Goal: Obtain resource: Download file/media

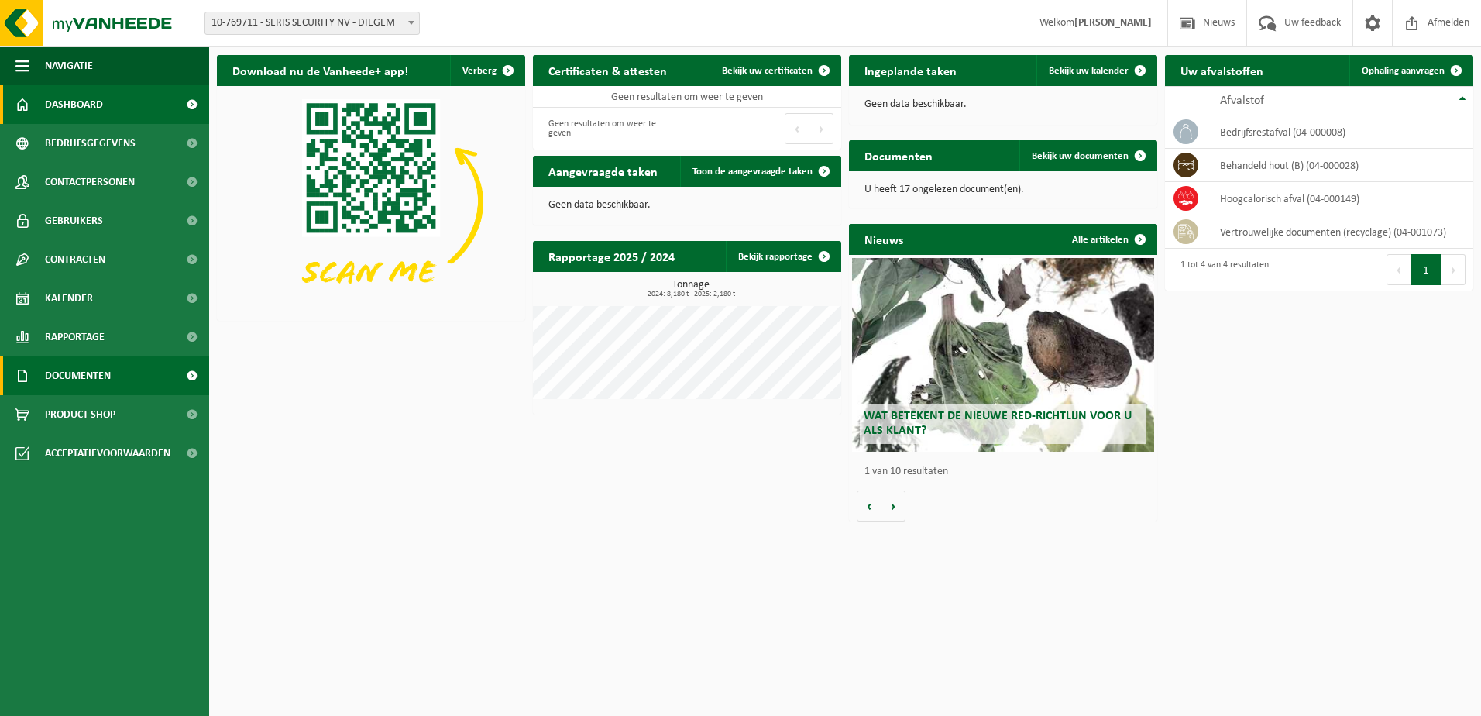
click at [76, 380] on span "Documenten" at bounding box center [78, 375] width 66 height 39
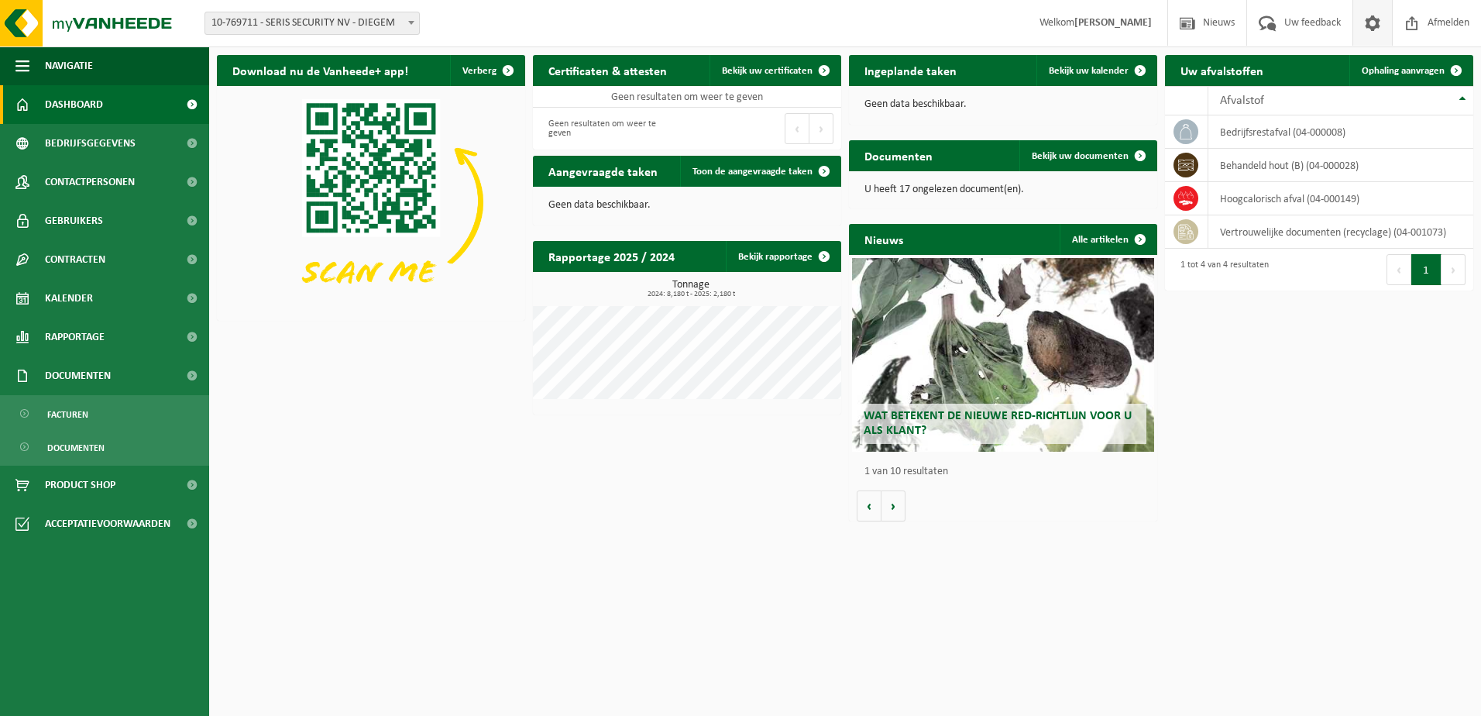
click at [1367, 23] on span at bounding box center [1372, 23] width 23 height 46
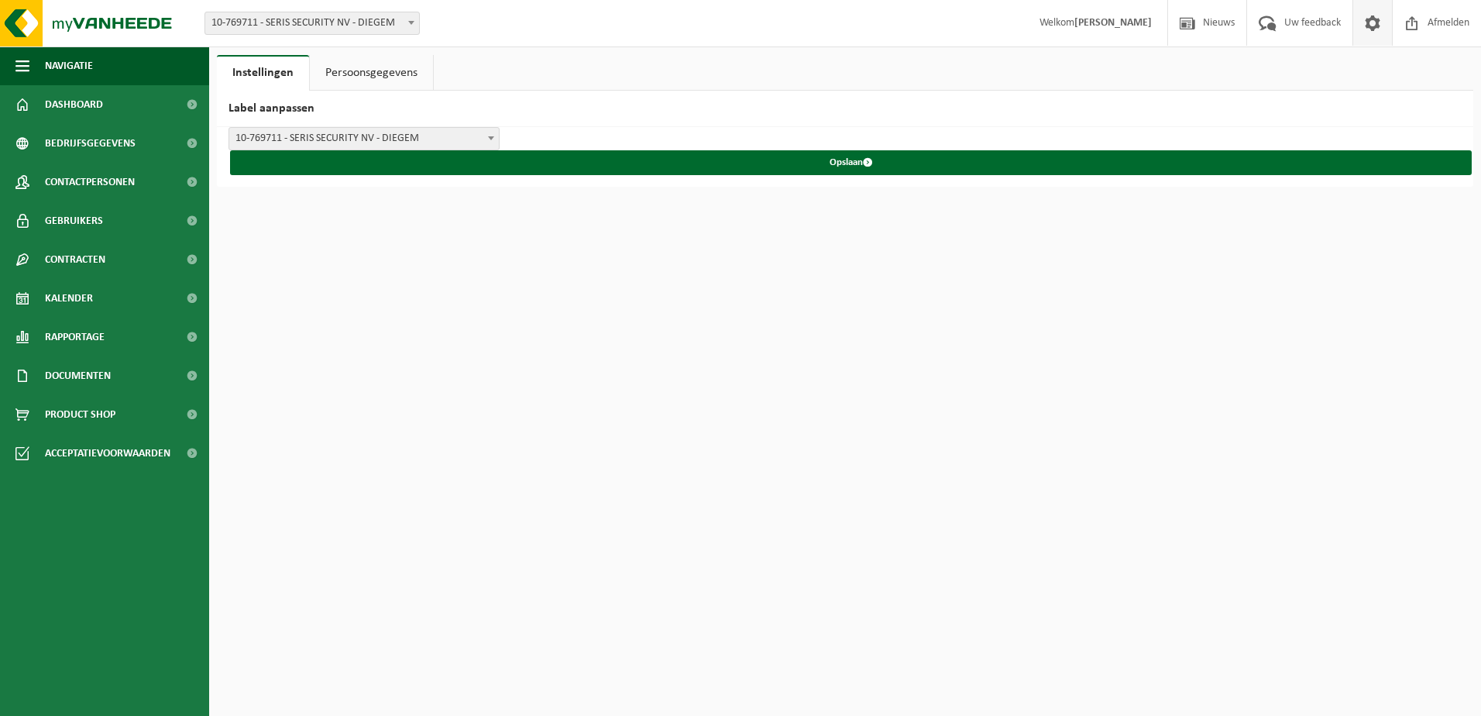
click at [414, 24] on b at bounding box center [411, 23] width 6 height 4
click at [79, 110] on span "Dashboard" at bounding box center [74, 104] width 58 height 39
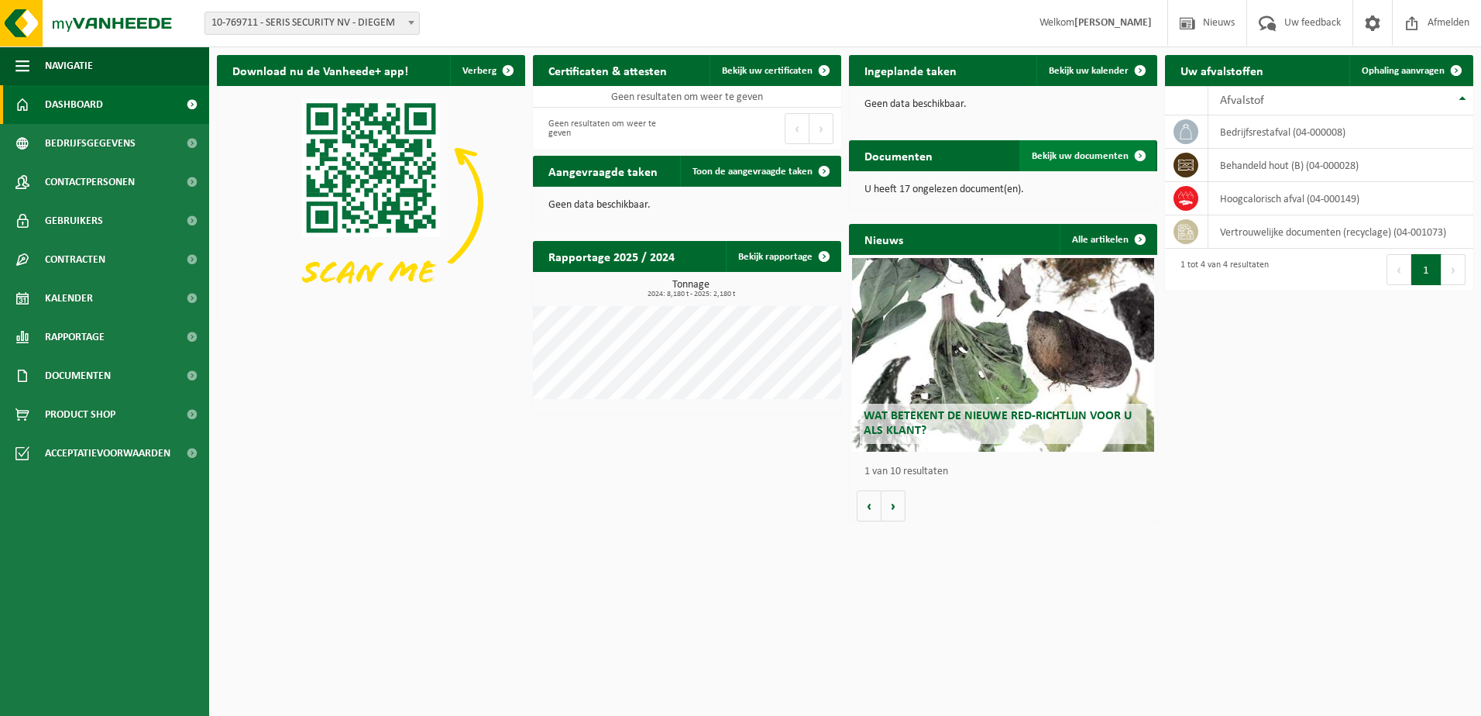
click at [1128, 157] on span at bounding box center [1140, 155] width 31 height 31
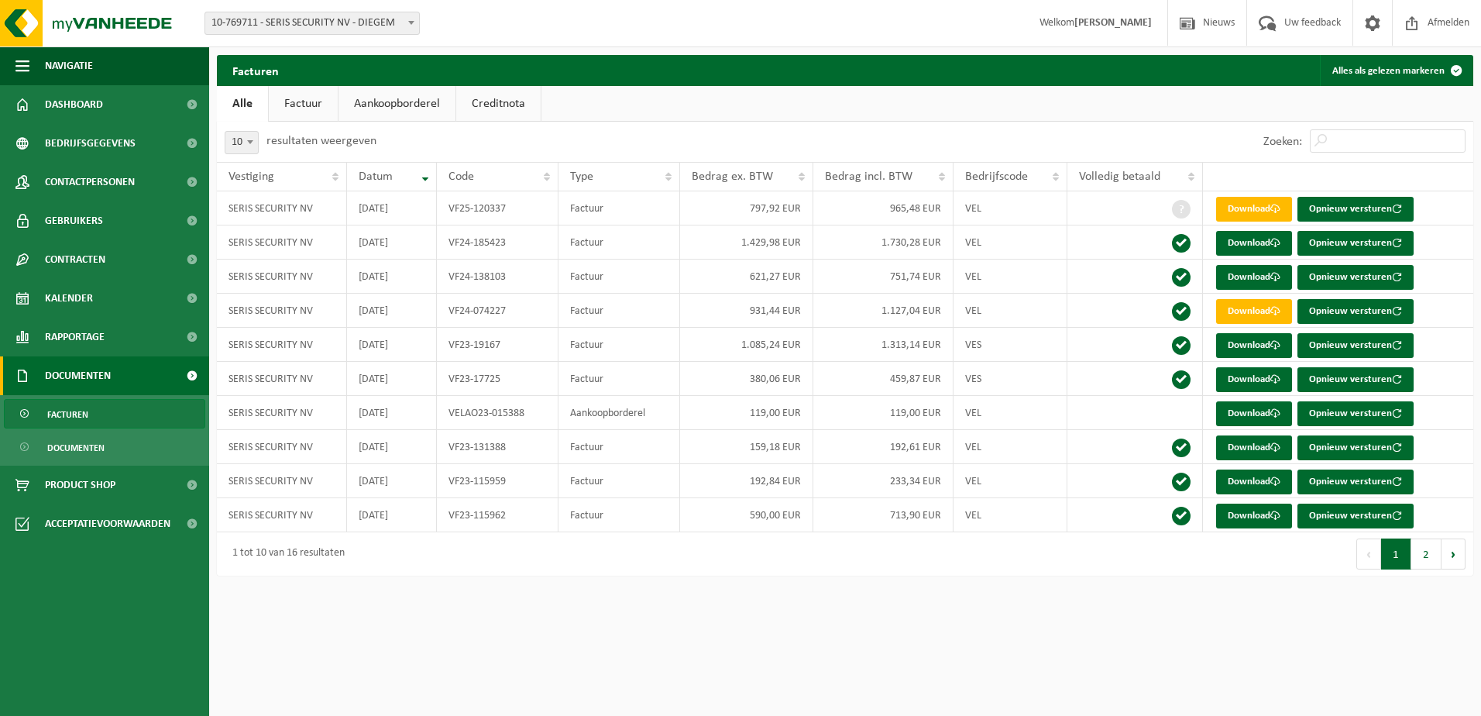
drag, startPoint x: 290, startPoint y: 98, endPoint x: 335, endPoint y: 98, distance: 44.9
click at [291, 98] on link "Factuur" at bounding box center [303, 104] width 69 height 36
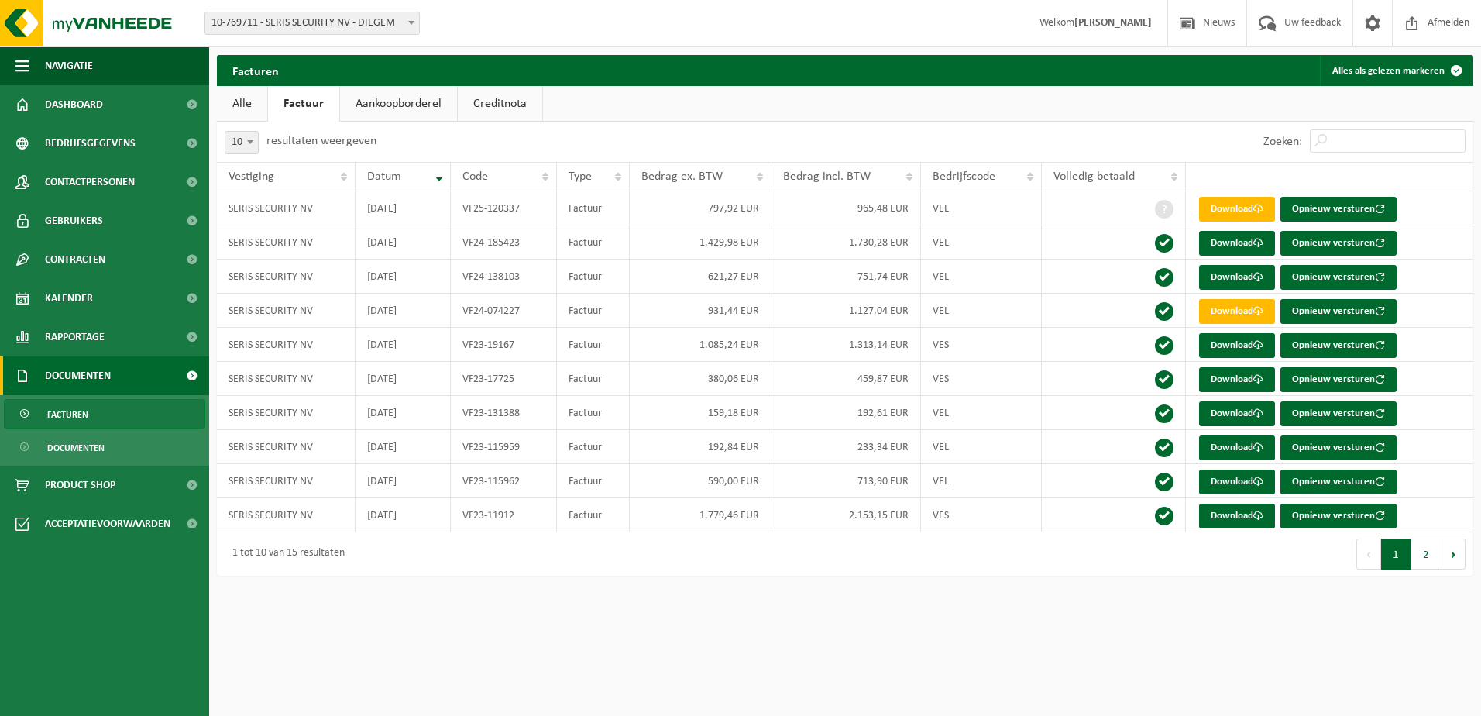
click at [378, 98] on link "Aankoopborderel" at bounding box center [398, 104] width 117 height 36
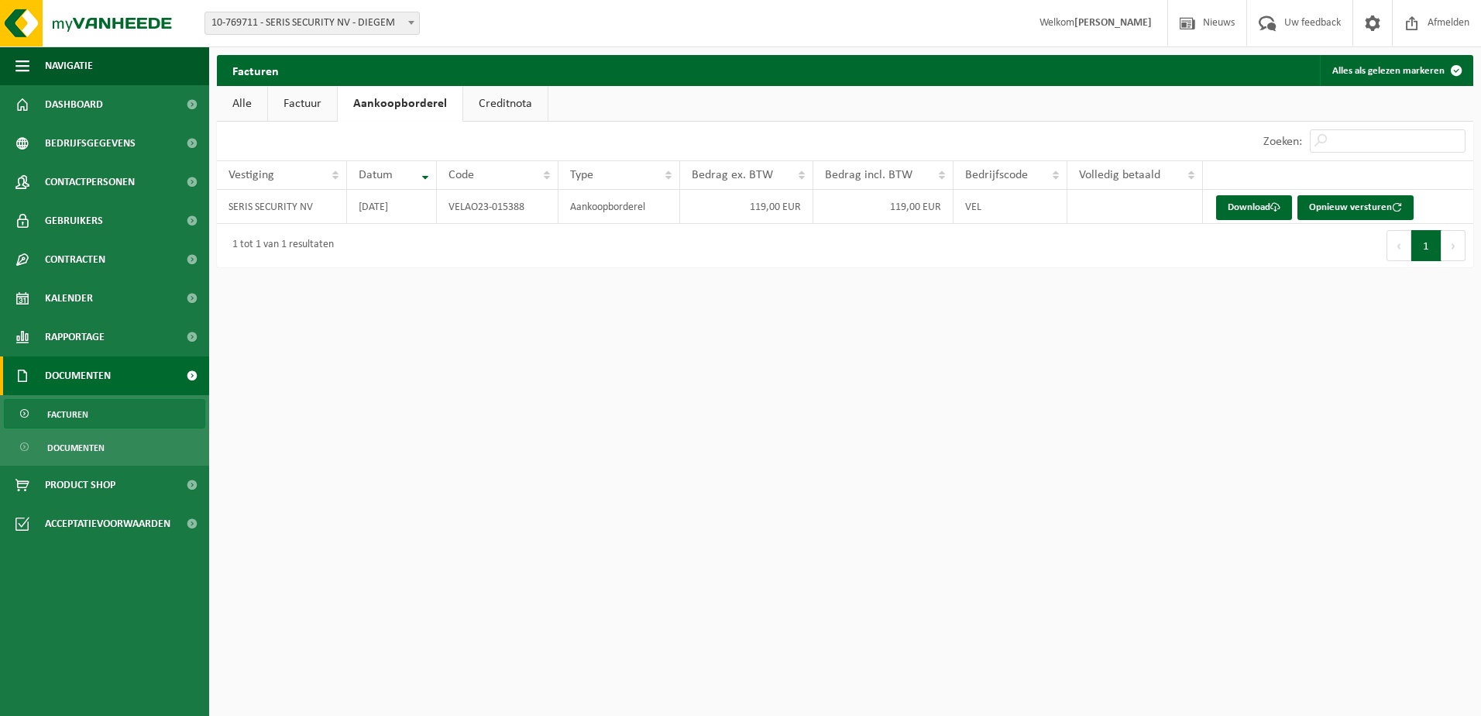
click at [493, 118] on link "Creditnota" at bounding box center [505, 104] width 84 height 36
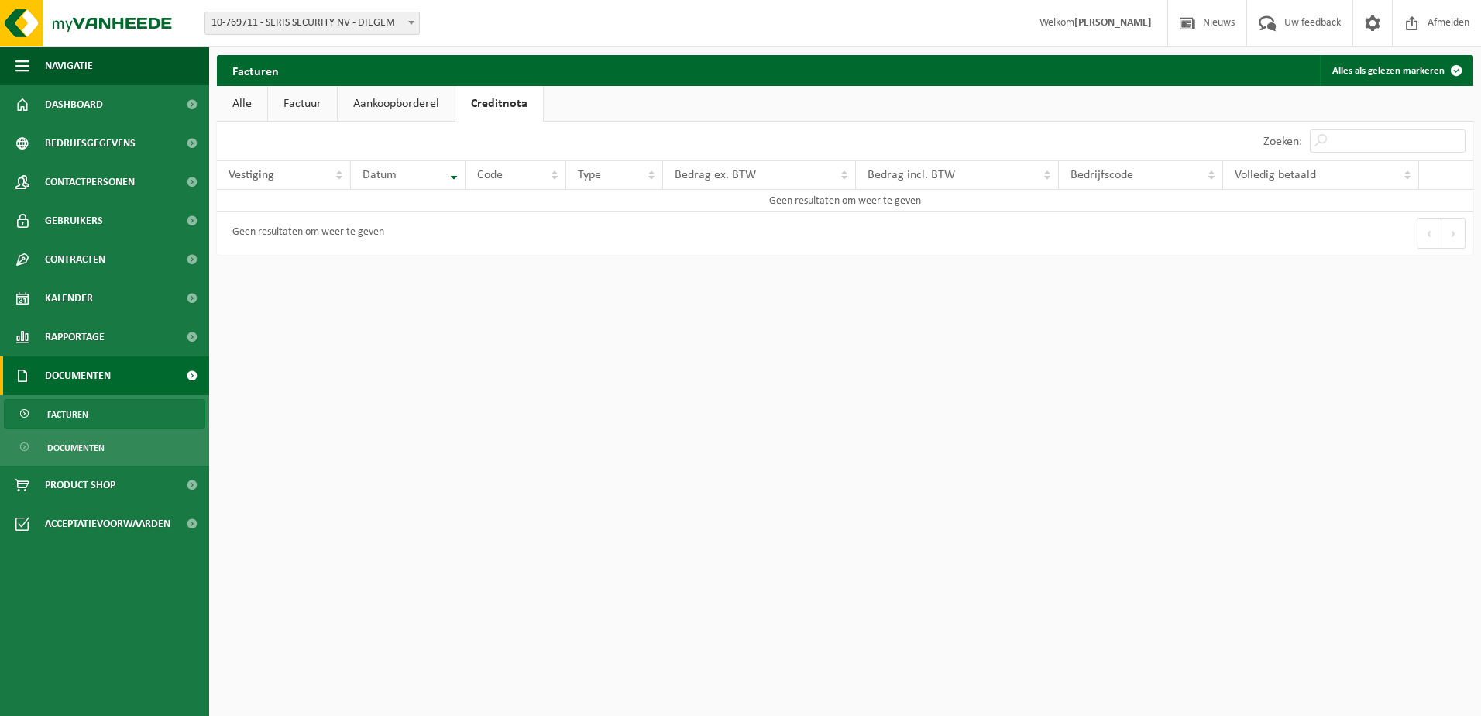
click at [266, 100] on link "Alle" at bounding box center [242, 104] width 50 height 36
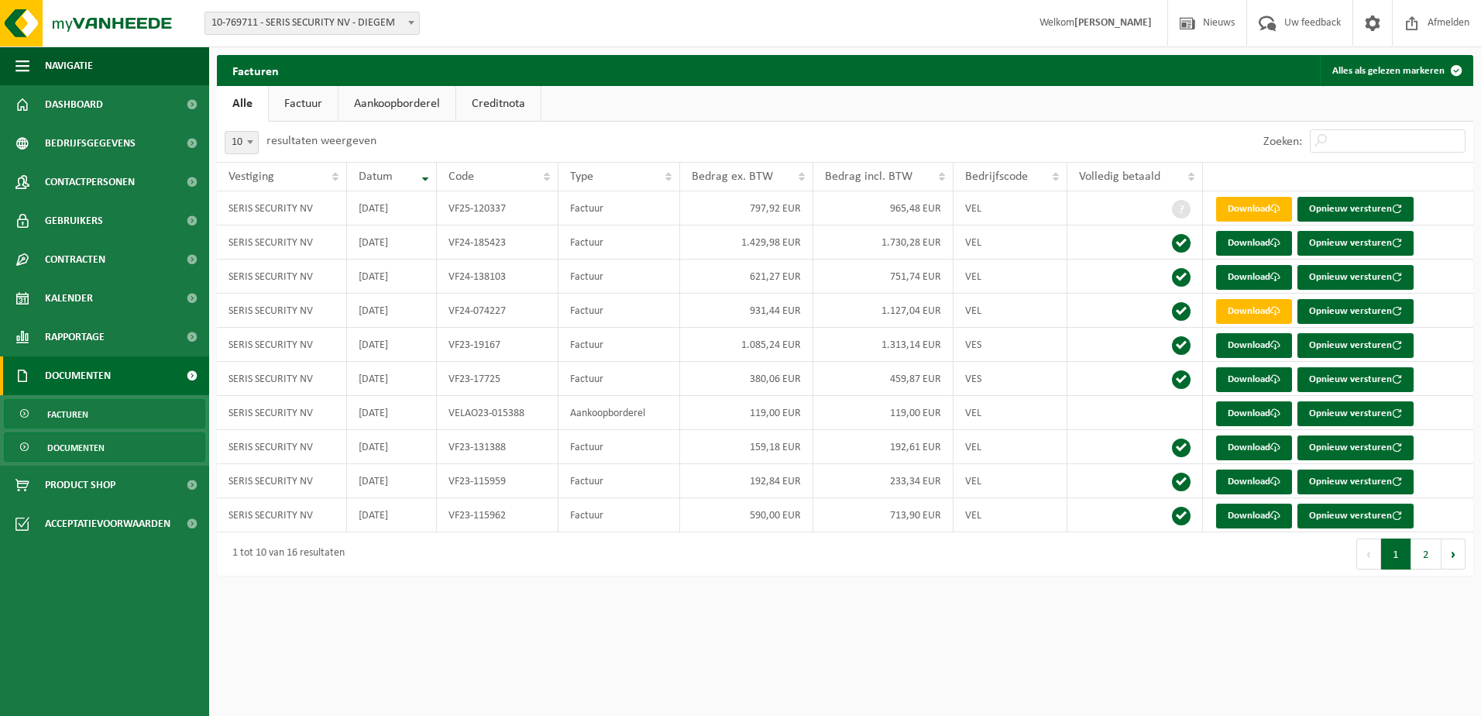
click at [96, 439] on span "Documenten" at bounding box center [75, 447] width 57 height 29
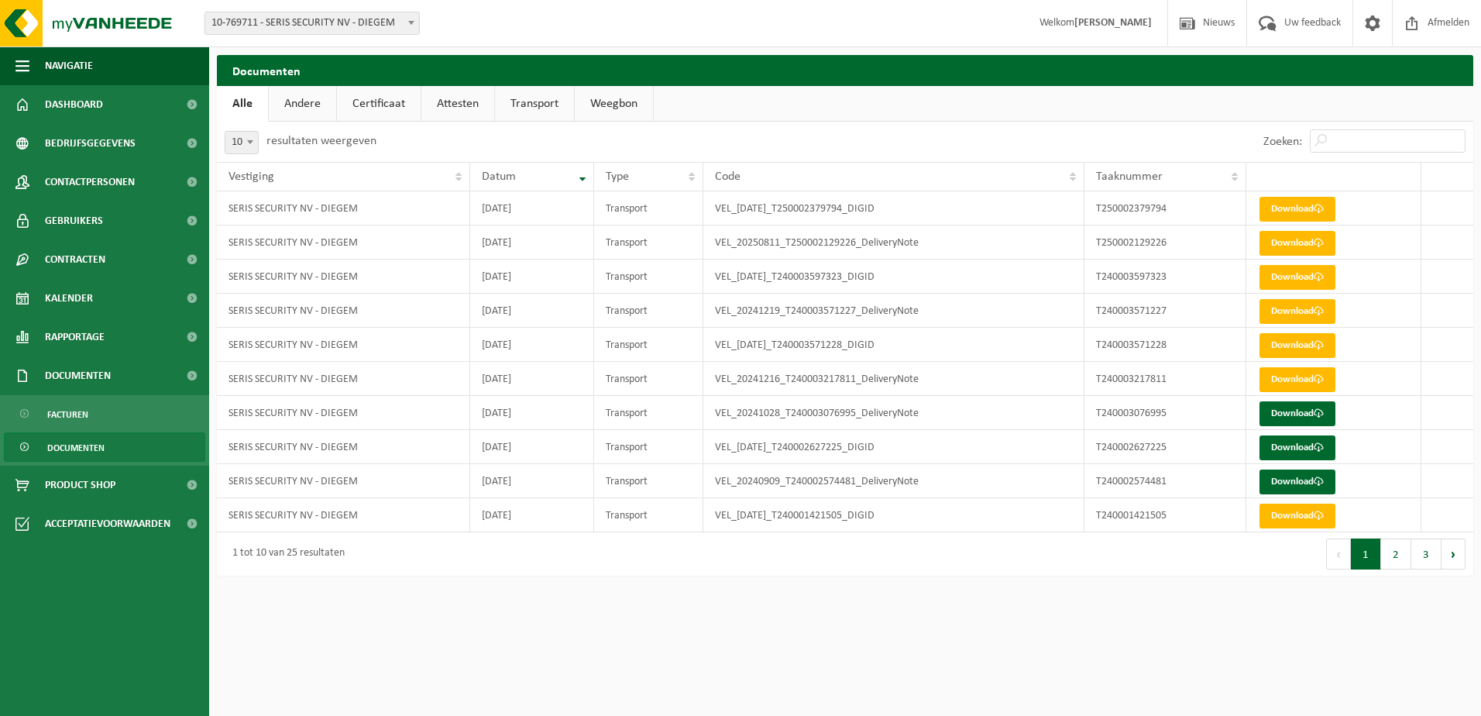
click at [312, 106] on link "Andere" at bounding box center [302, 104] width 67 height 36
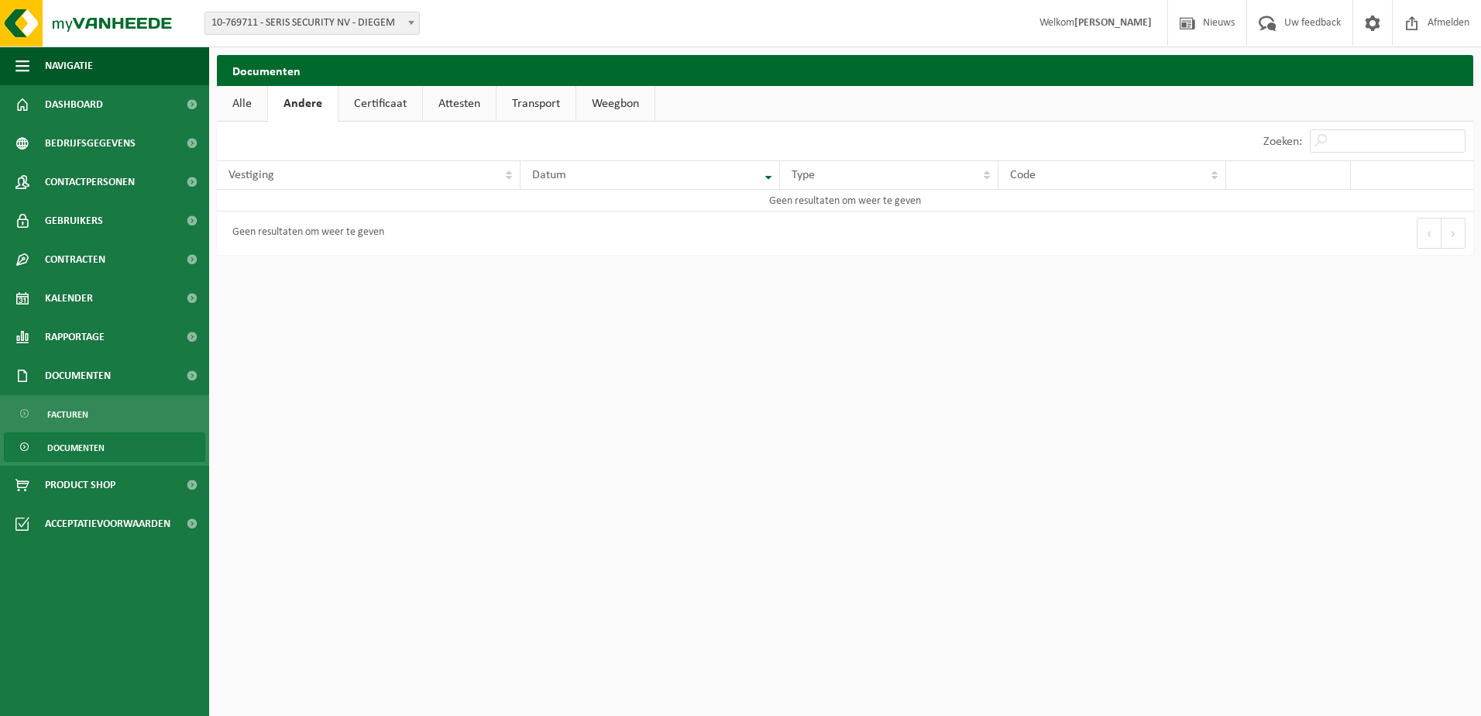
click at [382, 111] on link "Certificaat" at bounding box center [381, 104] width 84 height 36
click at [451, 104] on link "Attesten" at bounding box center [458, 104] width 73 height 36
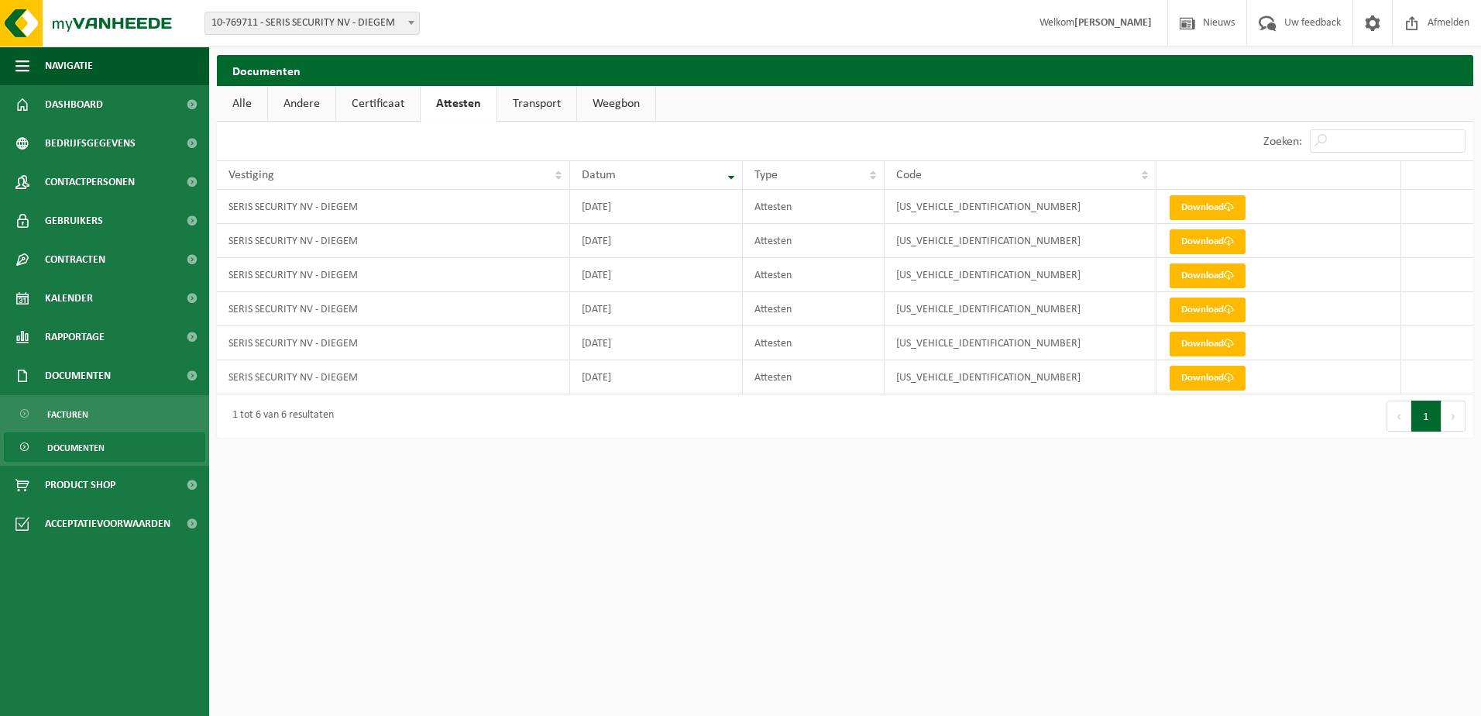
click at [520, 108] on link "Transport" at bounding box center [536, 104] width 79 height 36
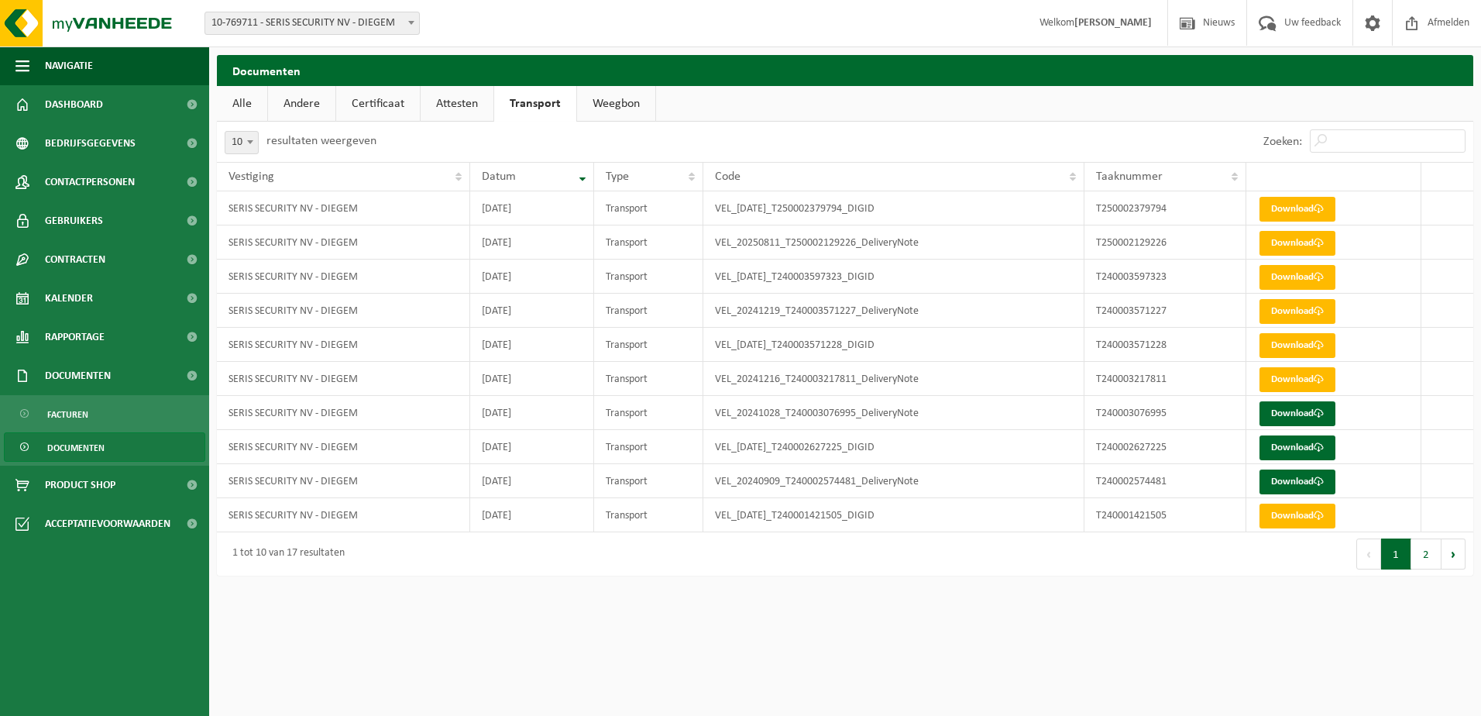
click at [610, 109] on link "Weegbon" at bounding box center [616, 104] width 78 height 36
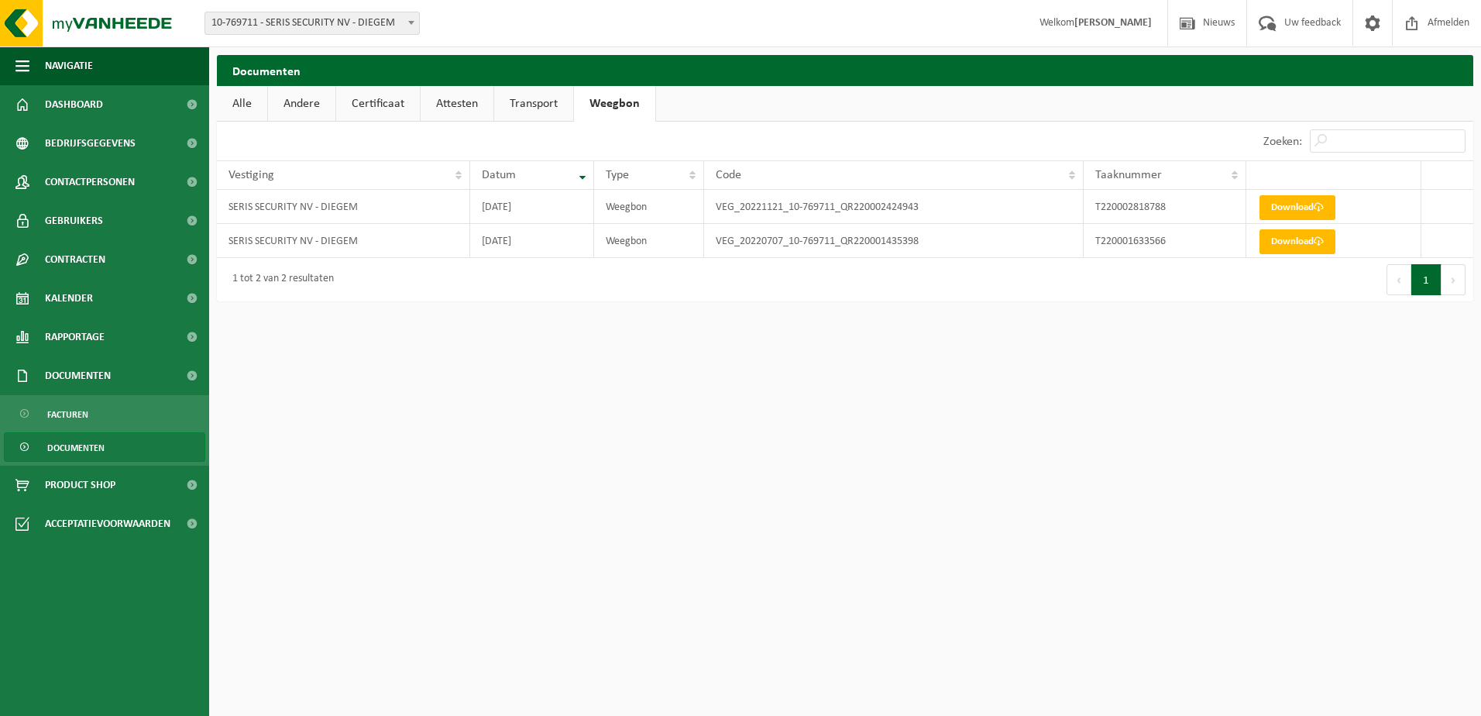
click at [466, 107] on link "Attesten" at bounding box center [457, 104] width 73 height 36
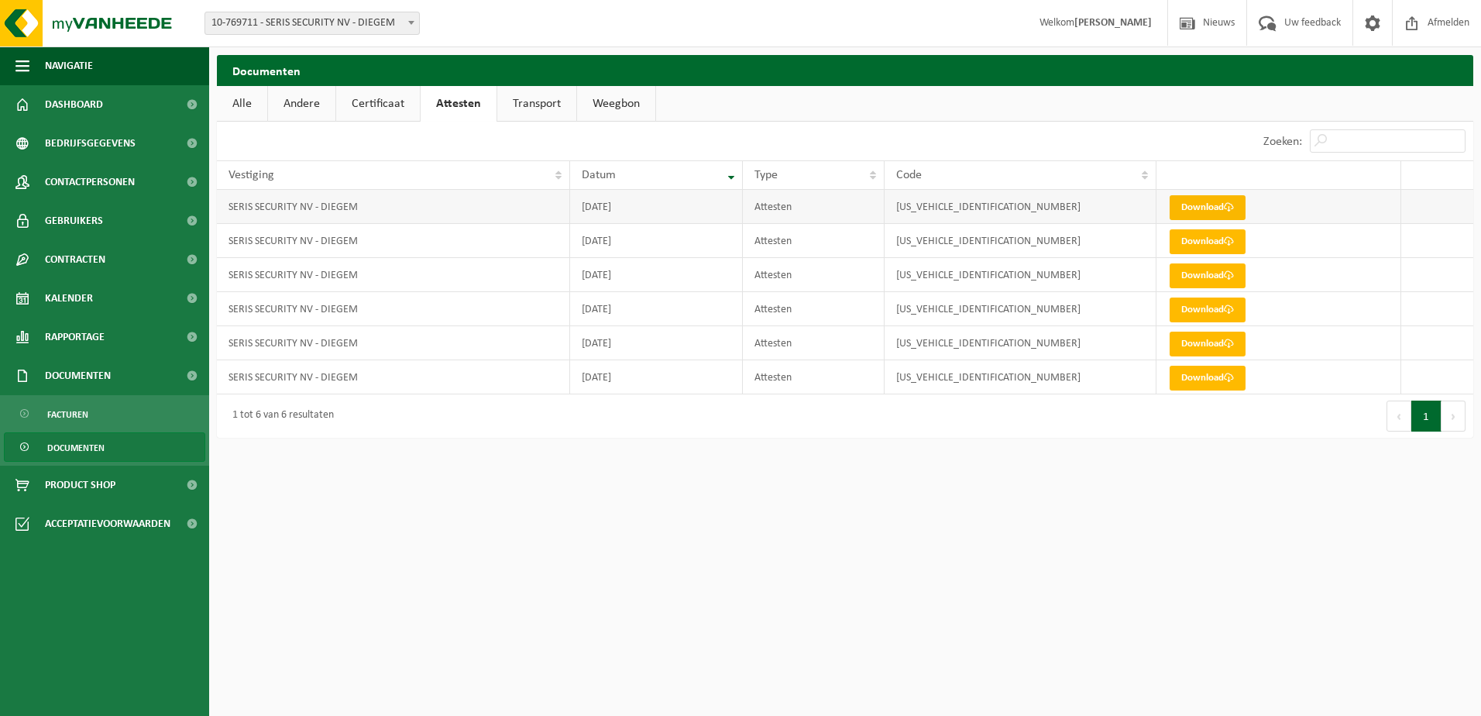
click at [1211, 212] on link "Download" at bounding box center [1208, 207] width 76 height 25
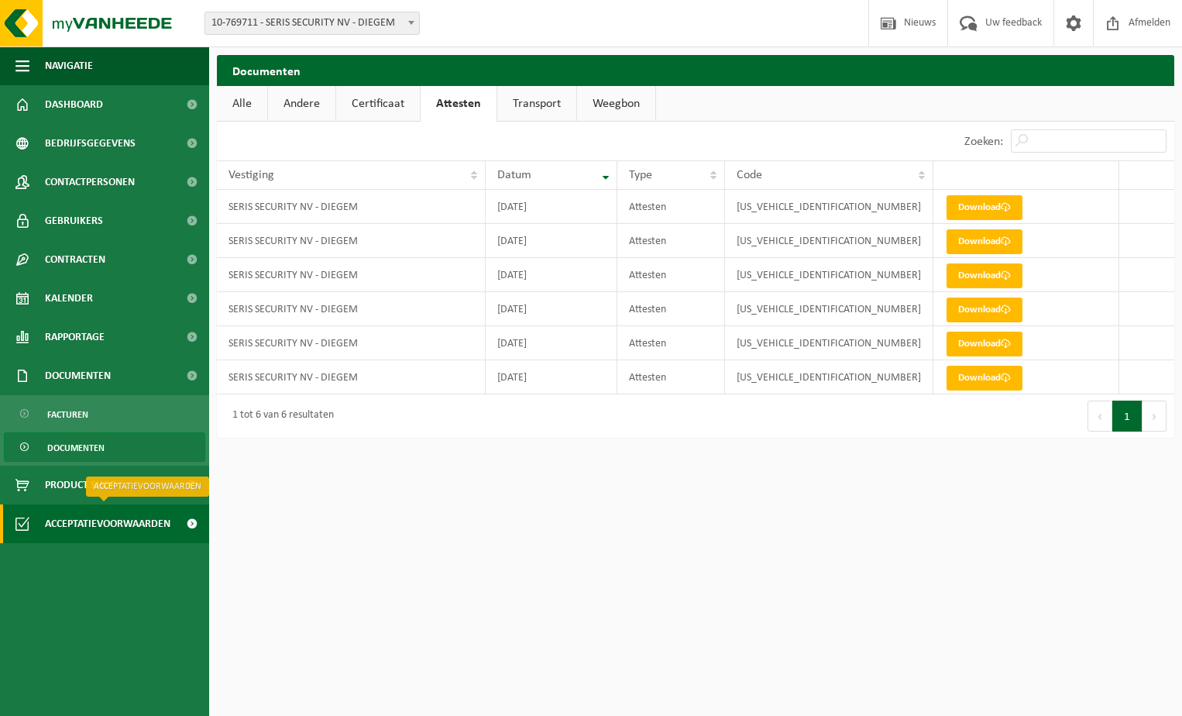
click at [95, 529] on span "Acceptatievoorwaarden" at bounding box center [108, 523] width 126 height 39
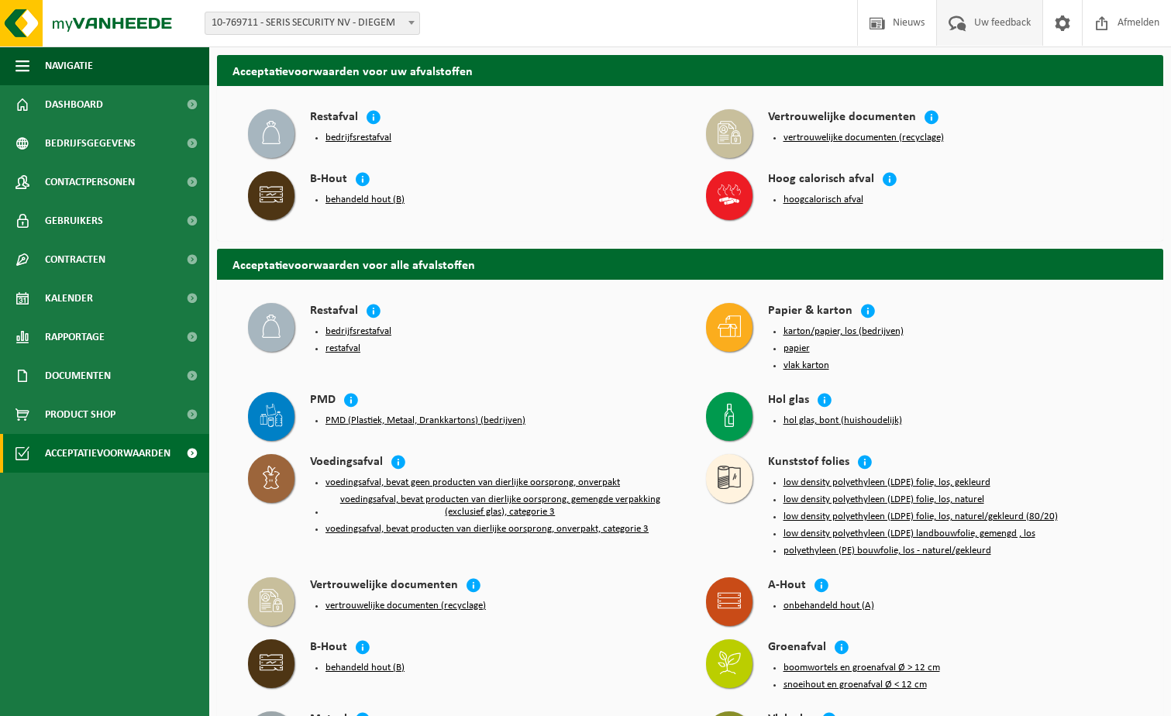
click at [963, 30] on span at bounding box center [958, 23] width 26 height 46
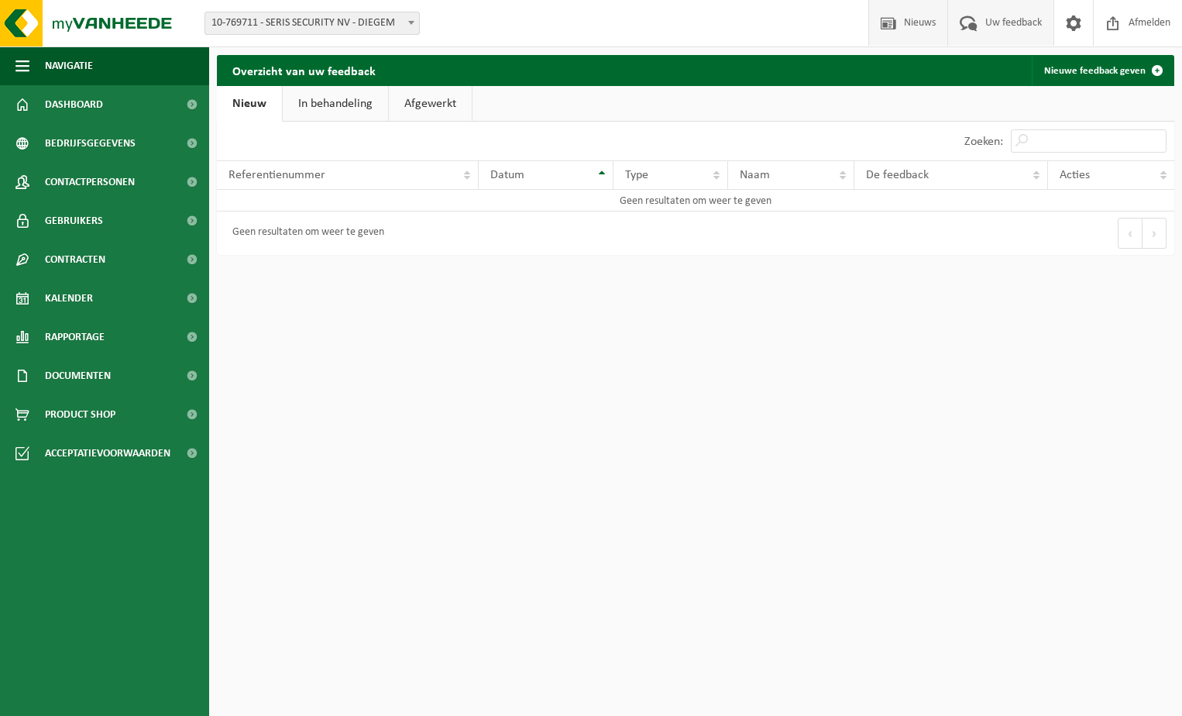
click at [911, 22] on span "Nieuws" at bounding box center [920, 23] width 40 height 46
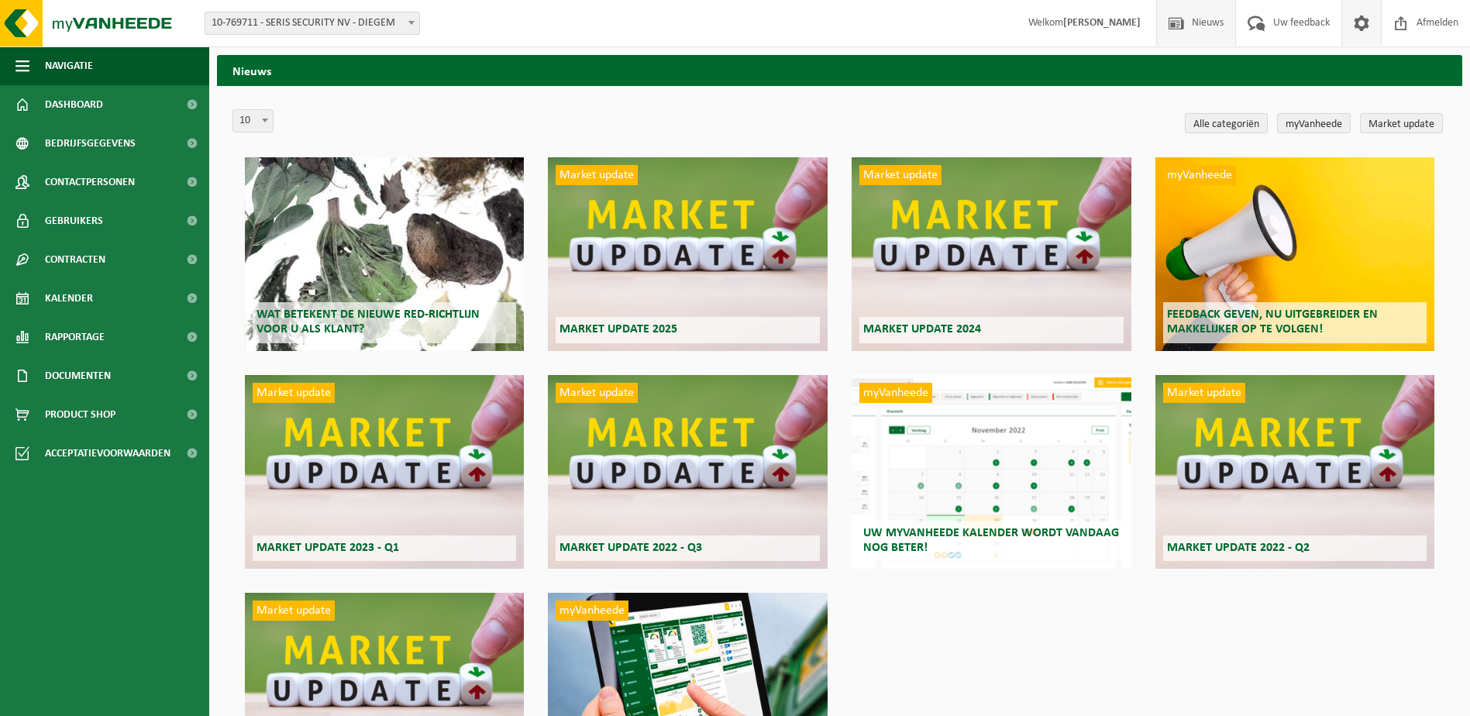
click at [1170, 28] on span at bounding box center [1361, 23] width 23 height 46
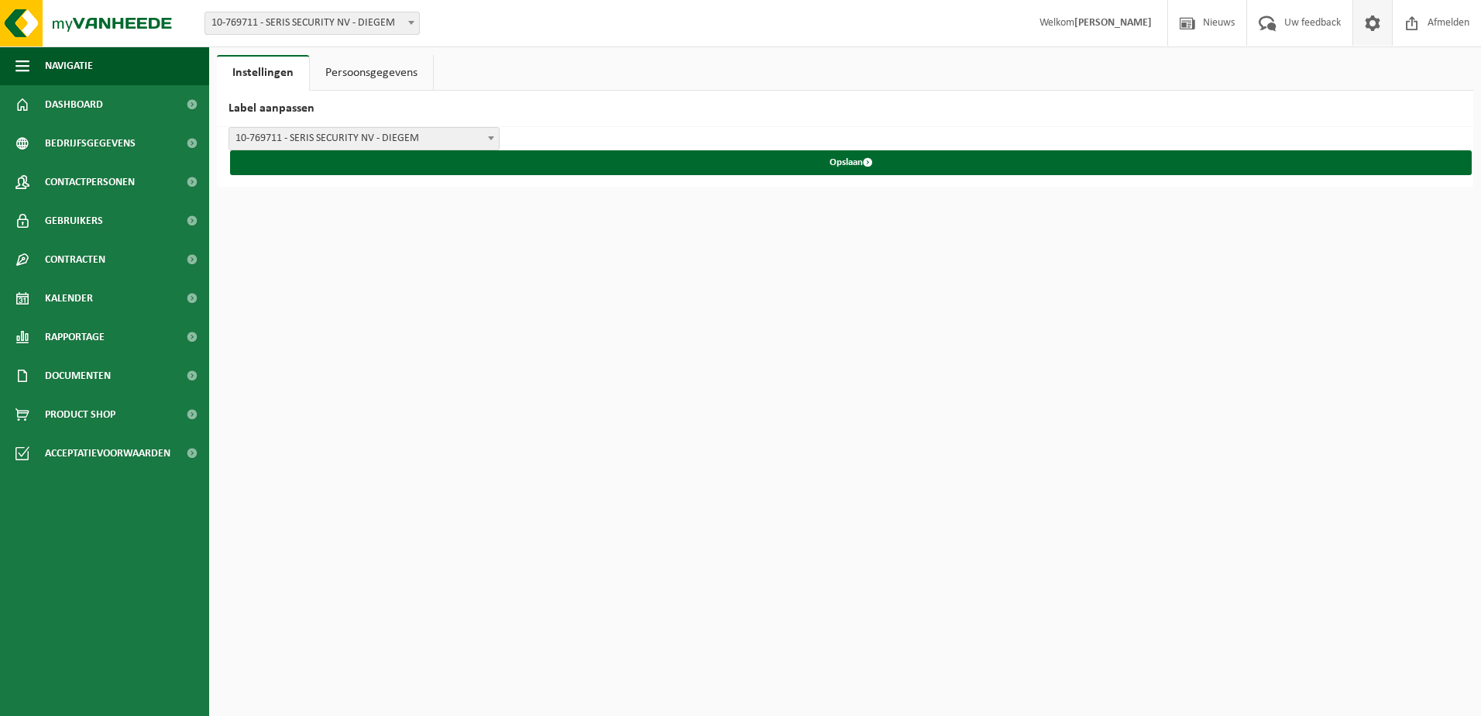
click at [1137, 26] on strong "[PERSON_NAME]" at bounding box center [1113, 23] width 77 height 12
click at [490, 135] on span at bounding box center [490, 138] width 15 height 20
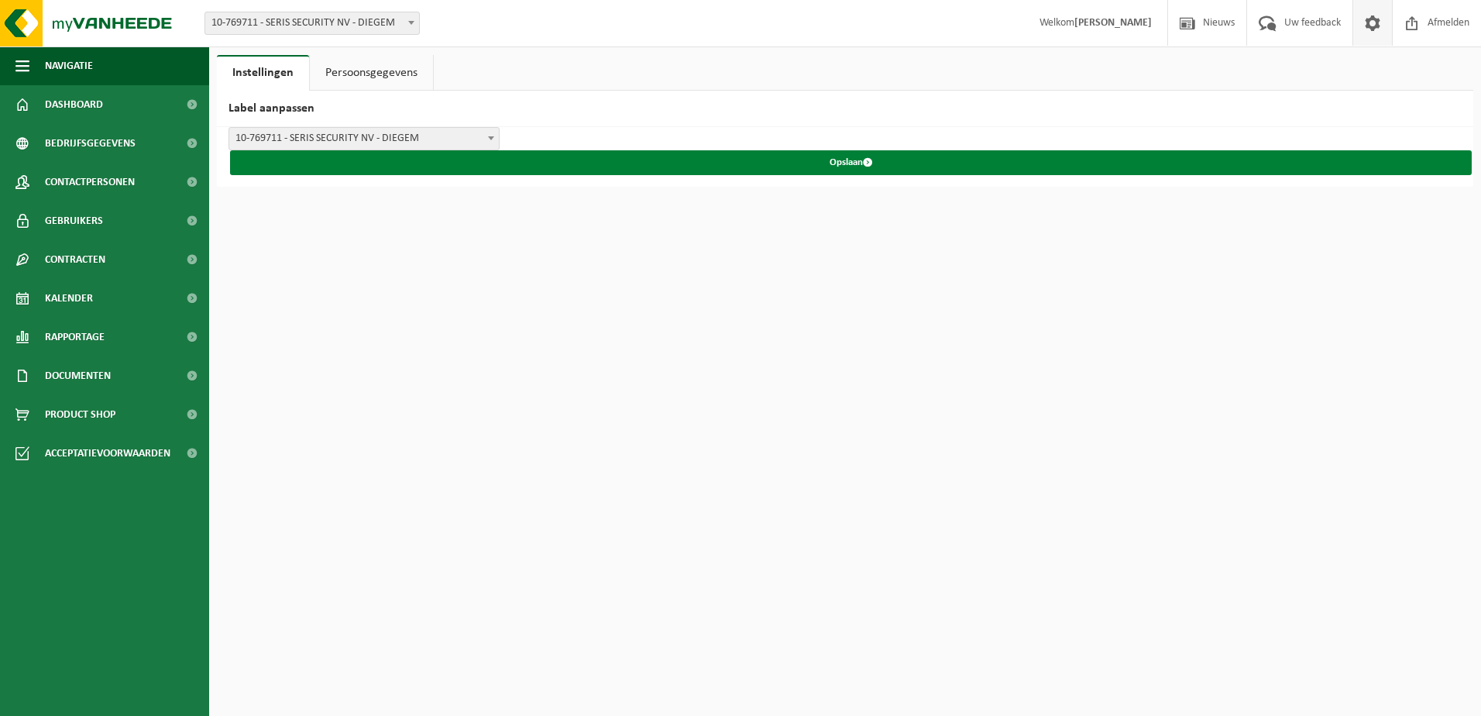
click at [850, 163] on button "Opslaan" at bounding box center [851, 162] width 1242 height 25
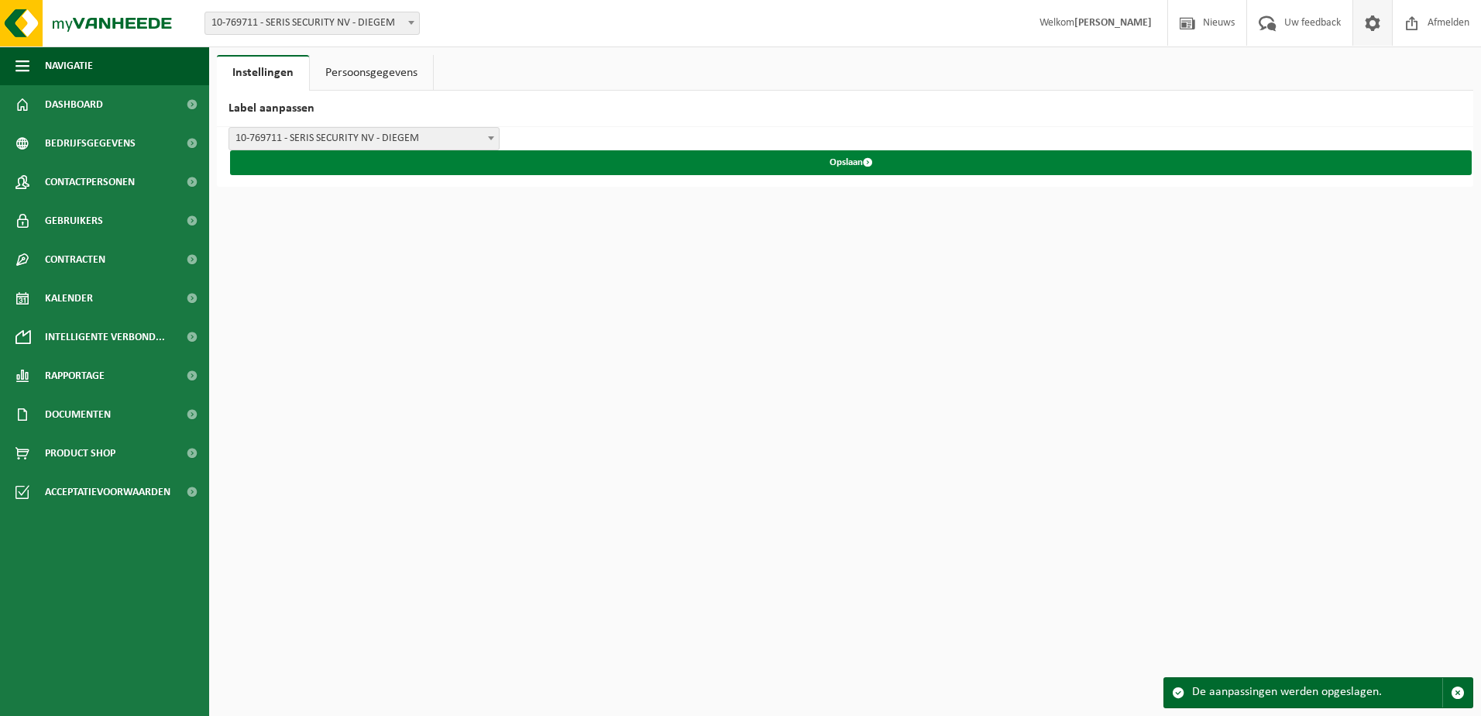
click at [869, 161] on span "submit" at bounding box center [868, 162] width 10 height 10
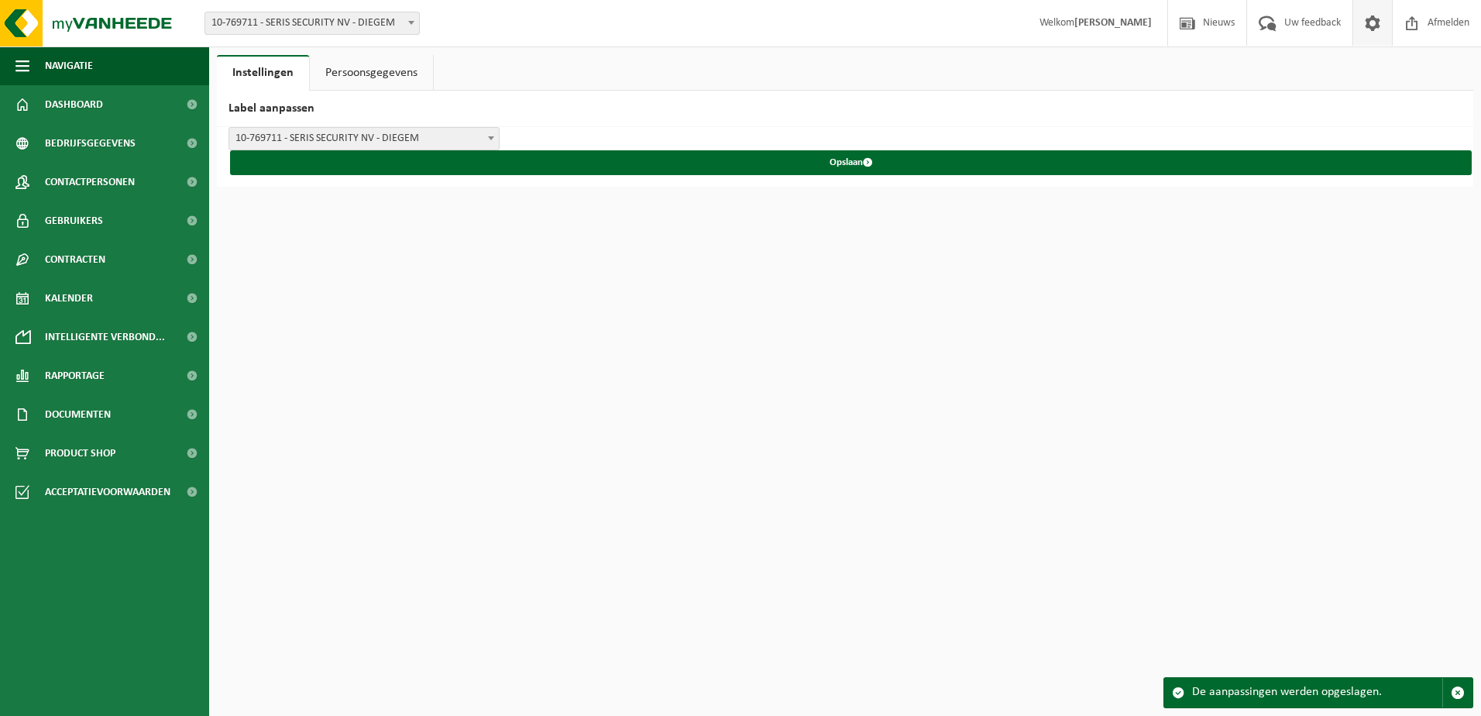
click at [869, 161] on span "submit" at bounding box center [868, 162] width 10 height 10
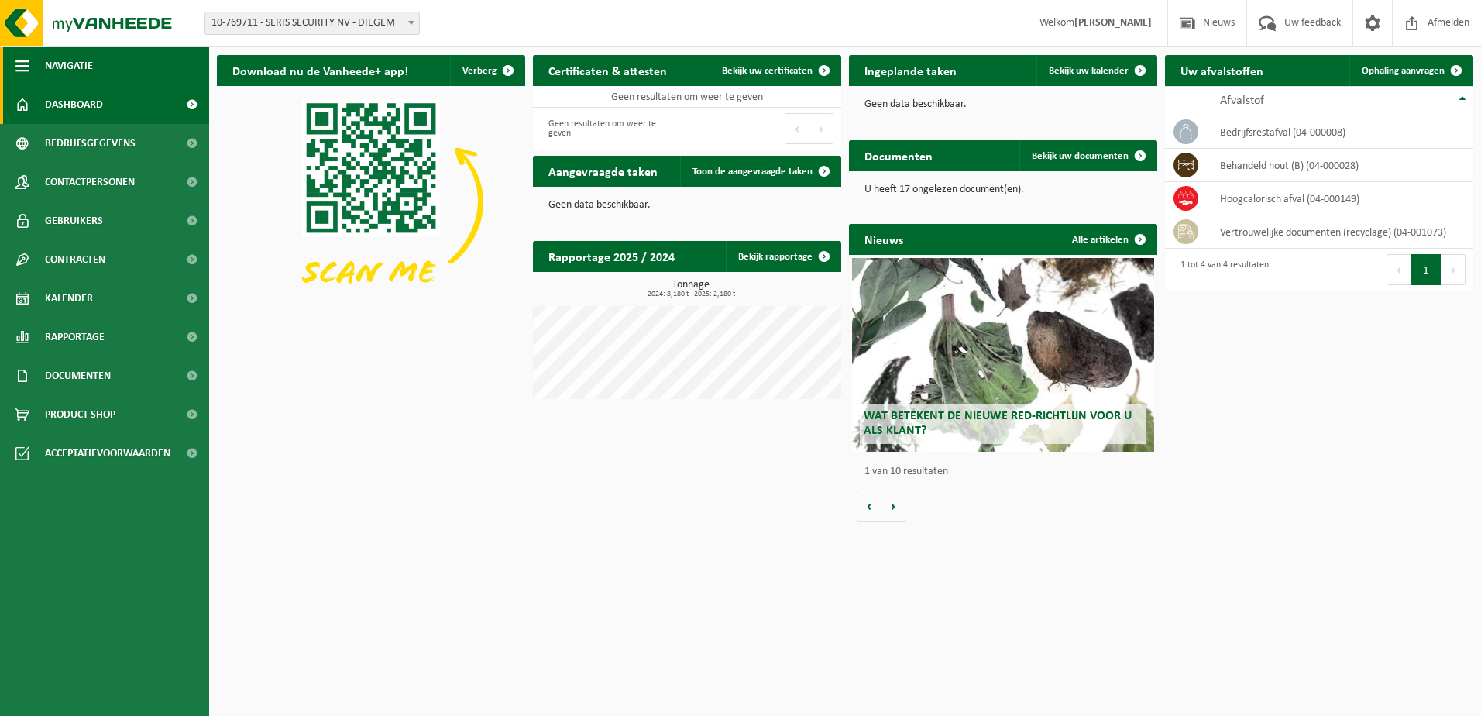
click at [21, 67] on span "button" at bounding box center [22, 65] width 14 height 39
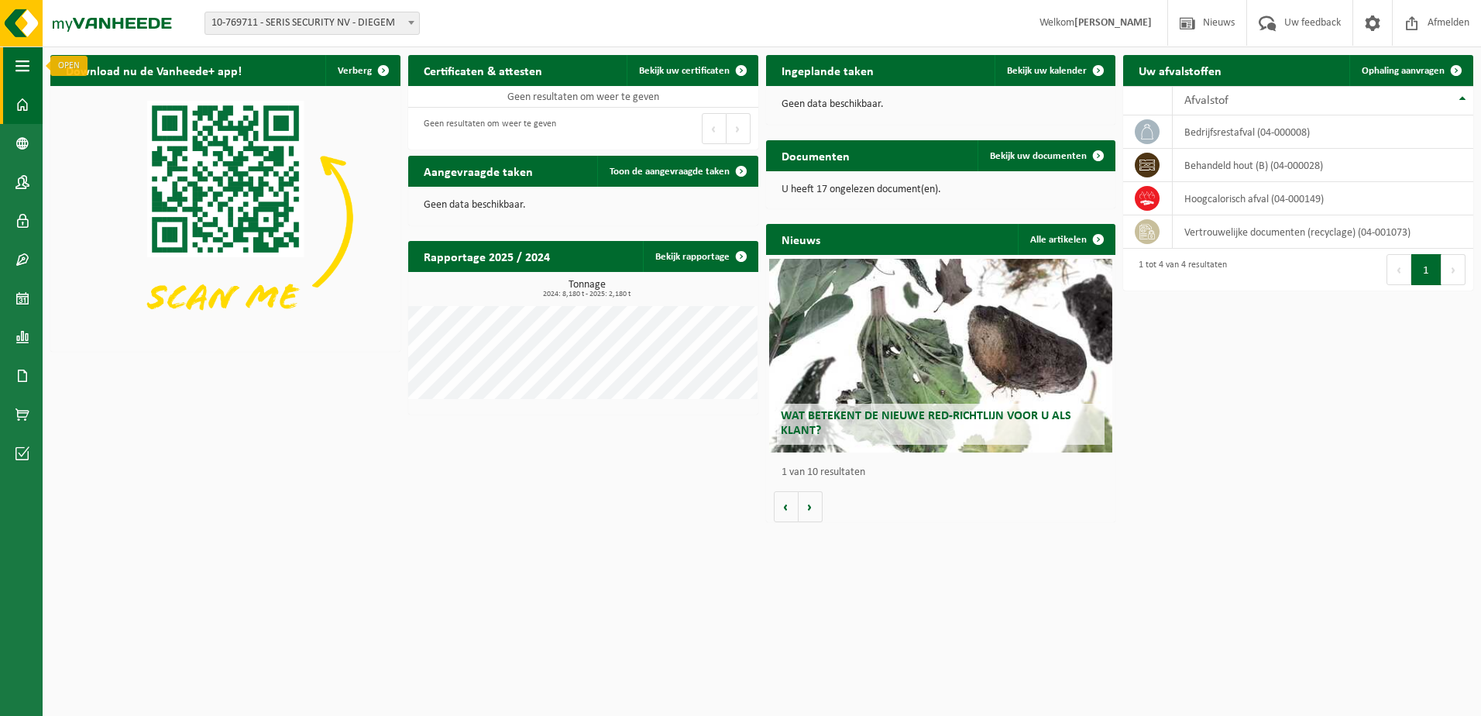
click at [18, 66] on span "button" at bounding box center [22, 65] width 14 height 39
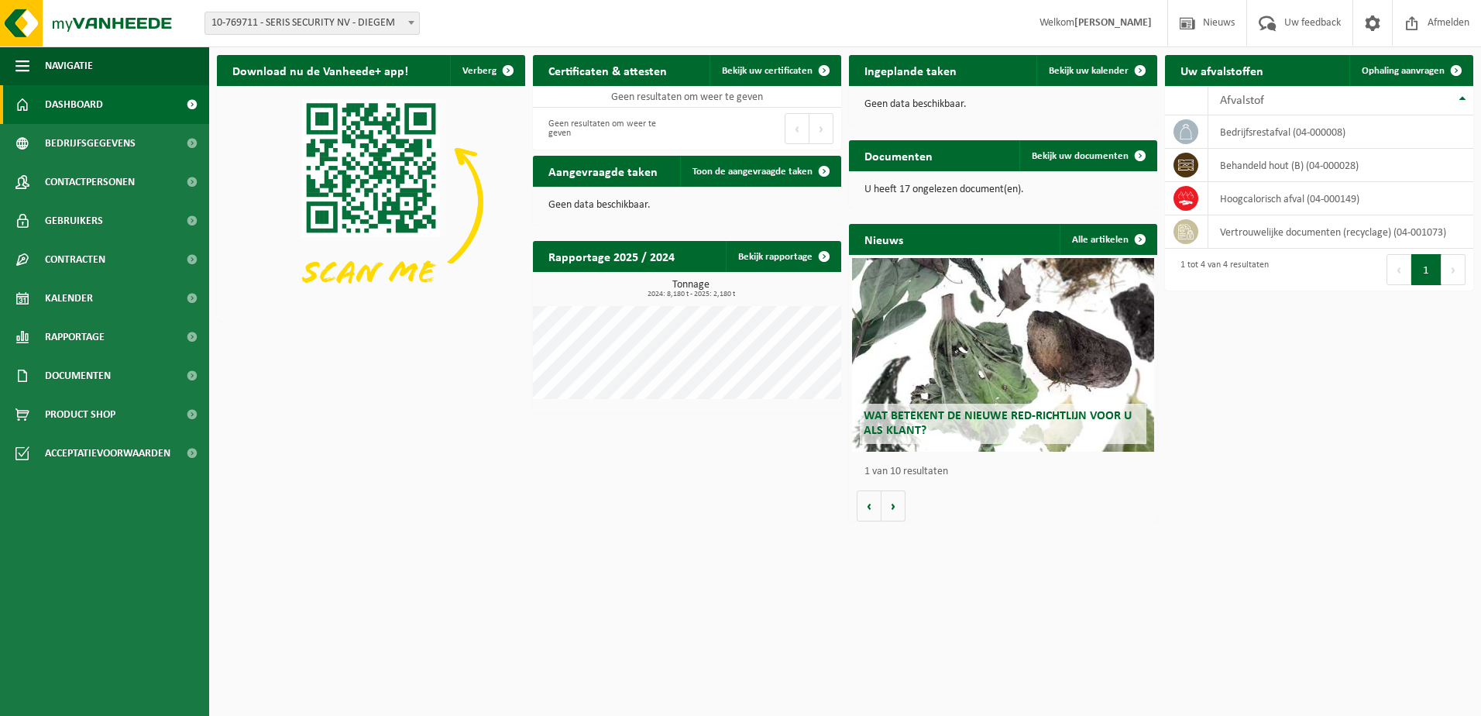
click at [71, 98] on span "Dashboard" at bounding box center [74, 104] width 58 height 39
click at [975, 150] on div "Documenten Bekijk uw documenten" at bounding box center [1003, 155] width 308 height 31
click at [1069, 158] on span "Bekijk uw documenten" at bounding box center [1080, 156] width 97 height 10
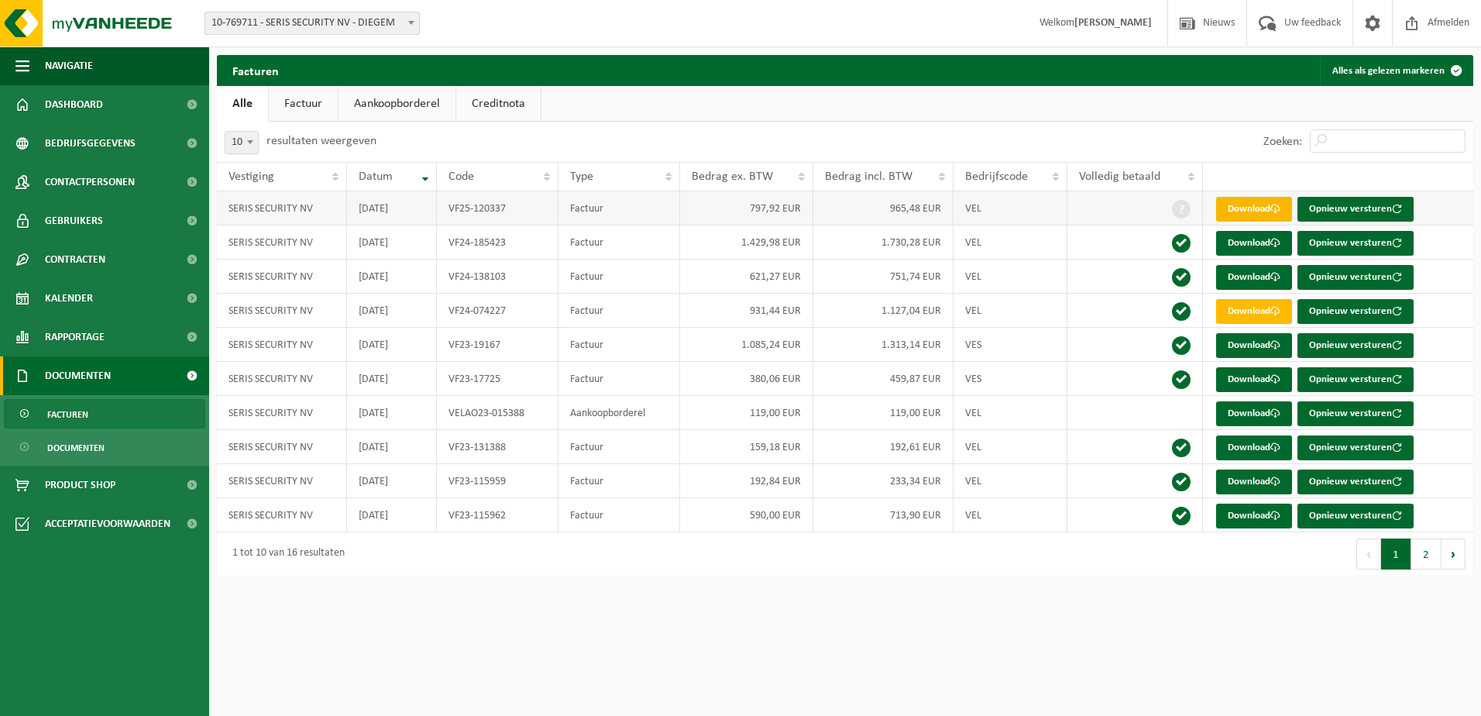
click at [1245, 202] on link "Download" at bounding box center [1254, 209] width 76 height 25
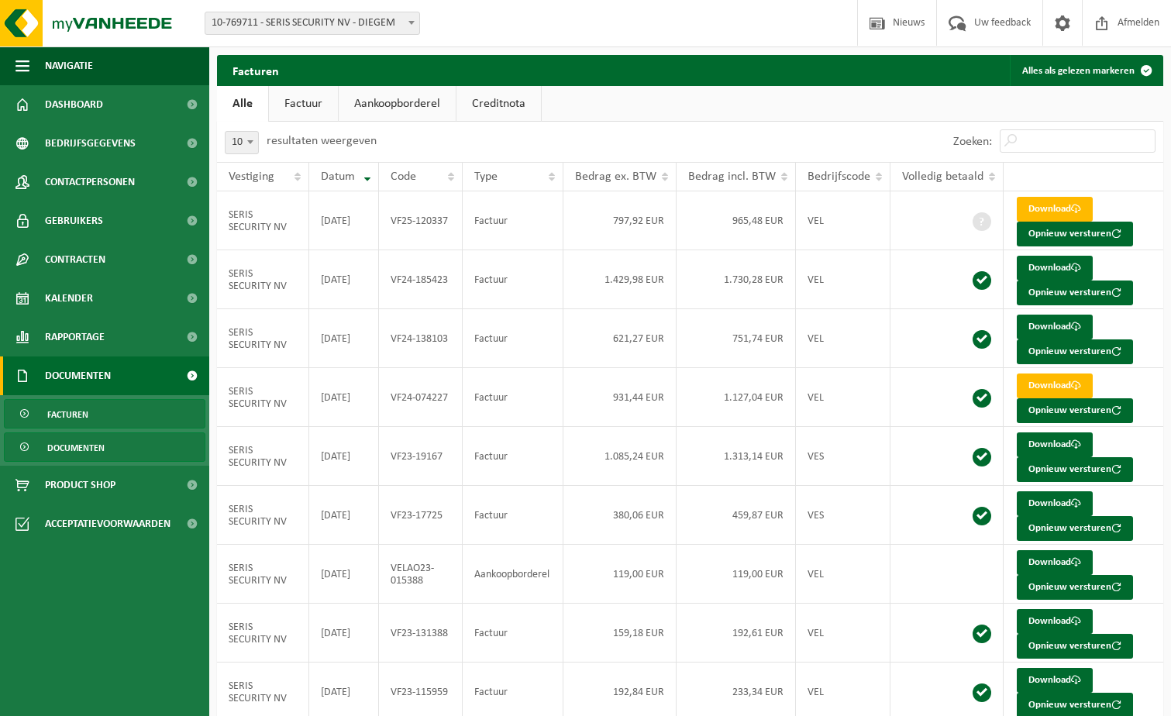
click at [91, 446] on span "Documenten" at bounding box center [75, 447] width 57 height 29
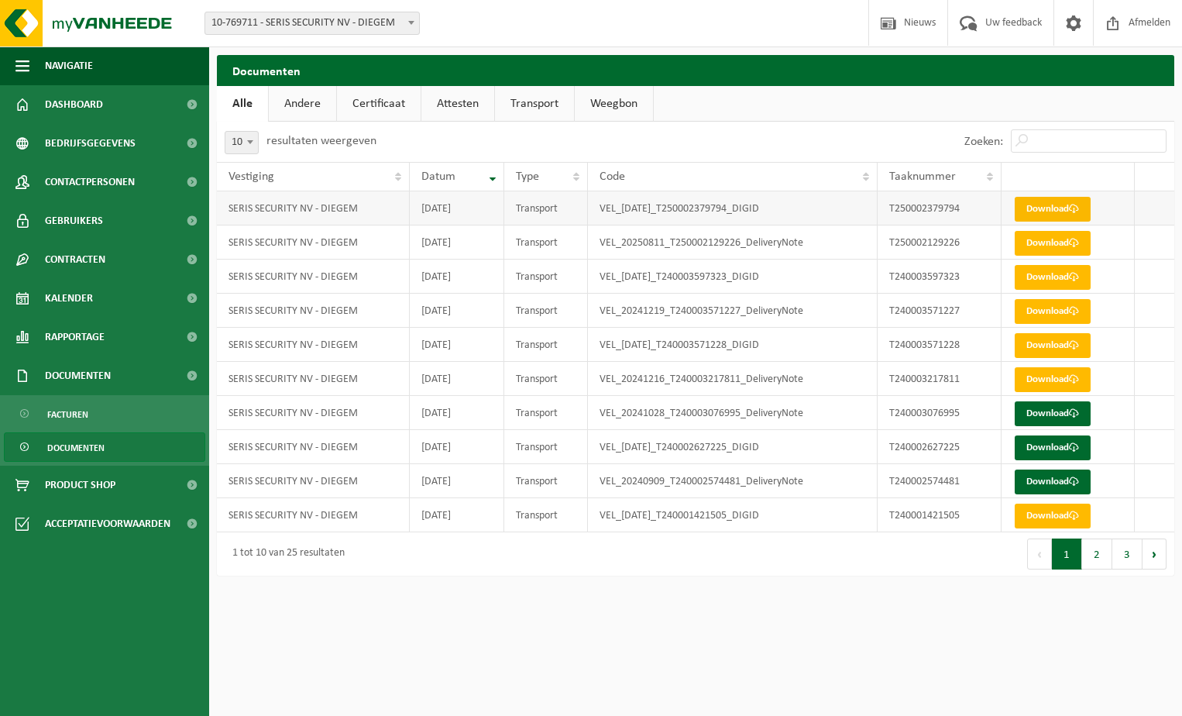
click at [1057, 204] on link "Download" at bounding box center [1053, 209] width 76 height 25
click at [97, 19] on img at bounding box center [93, 23] width 186 height 46
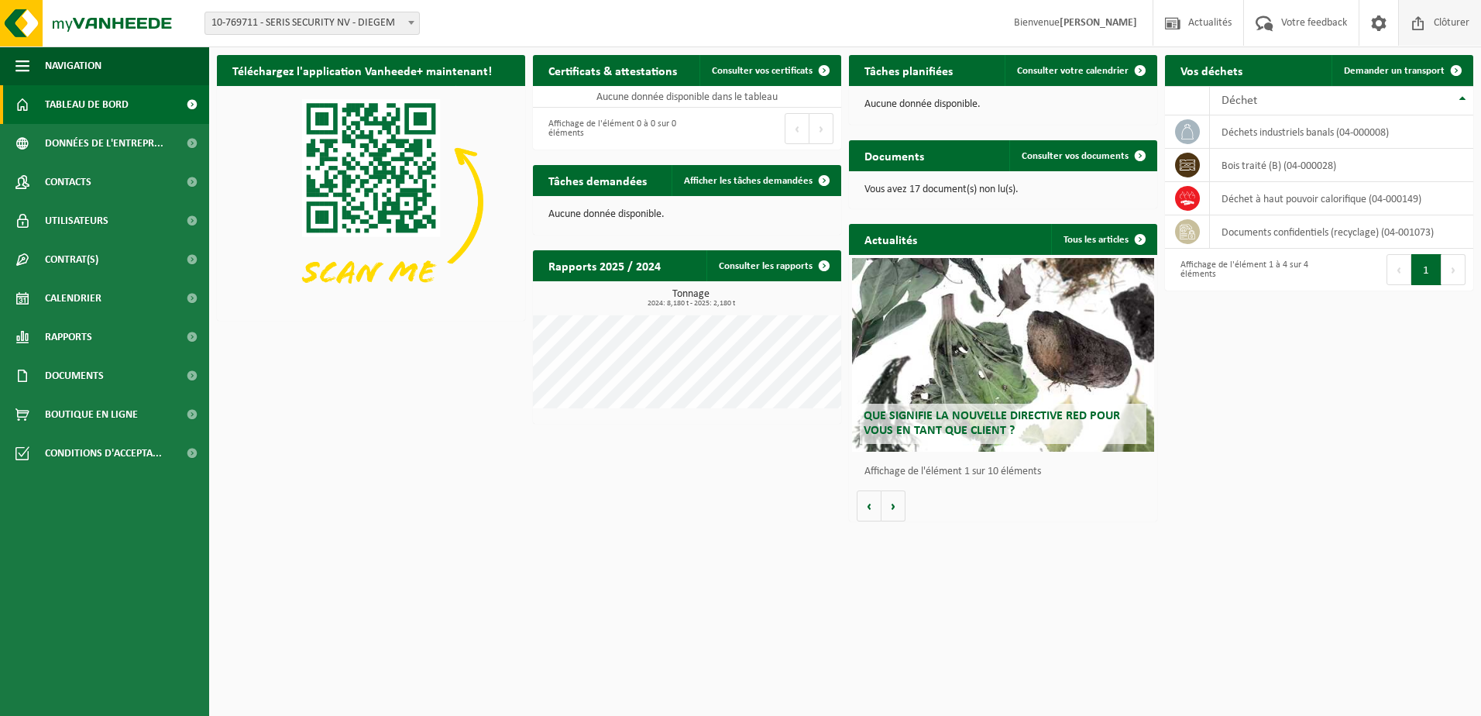
click at [1182, 26] on span "Clôturer" at bounding box center [1451, 23] width 43 height 46
click at [898, 518] on button "Volgende" at bounding box center [894, 505] width 24 height 31
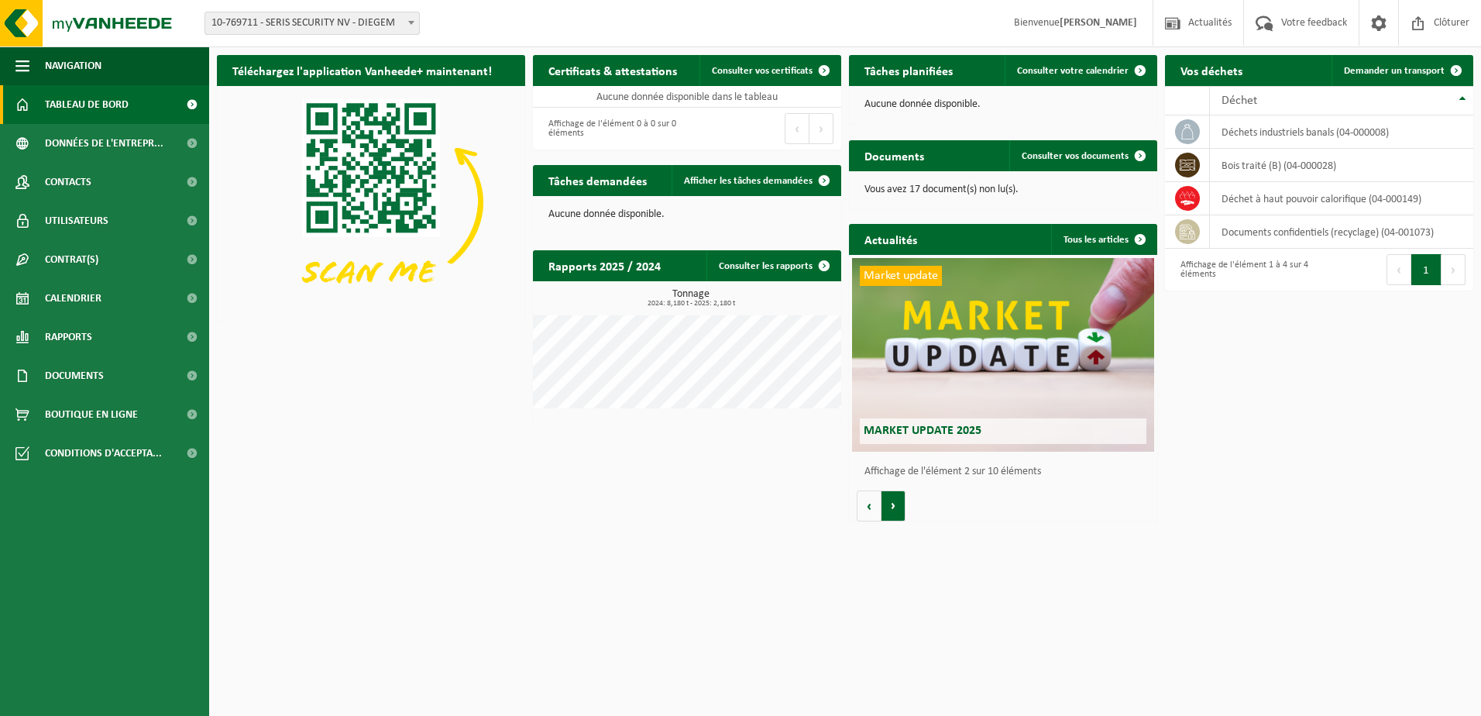
click at [898, 518] on button "Volgende" at bounding box center [894, 505] width 24 height 31
click at [1223, 26] on span "Actualités" at bounding box center [1210, 23] width 51 height 46
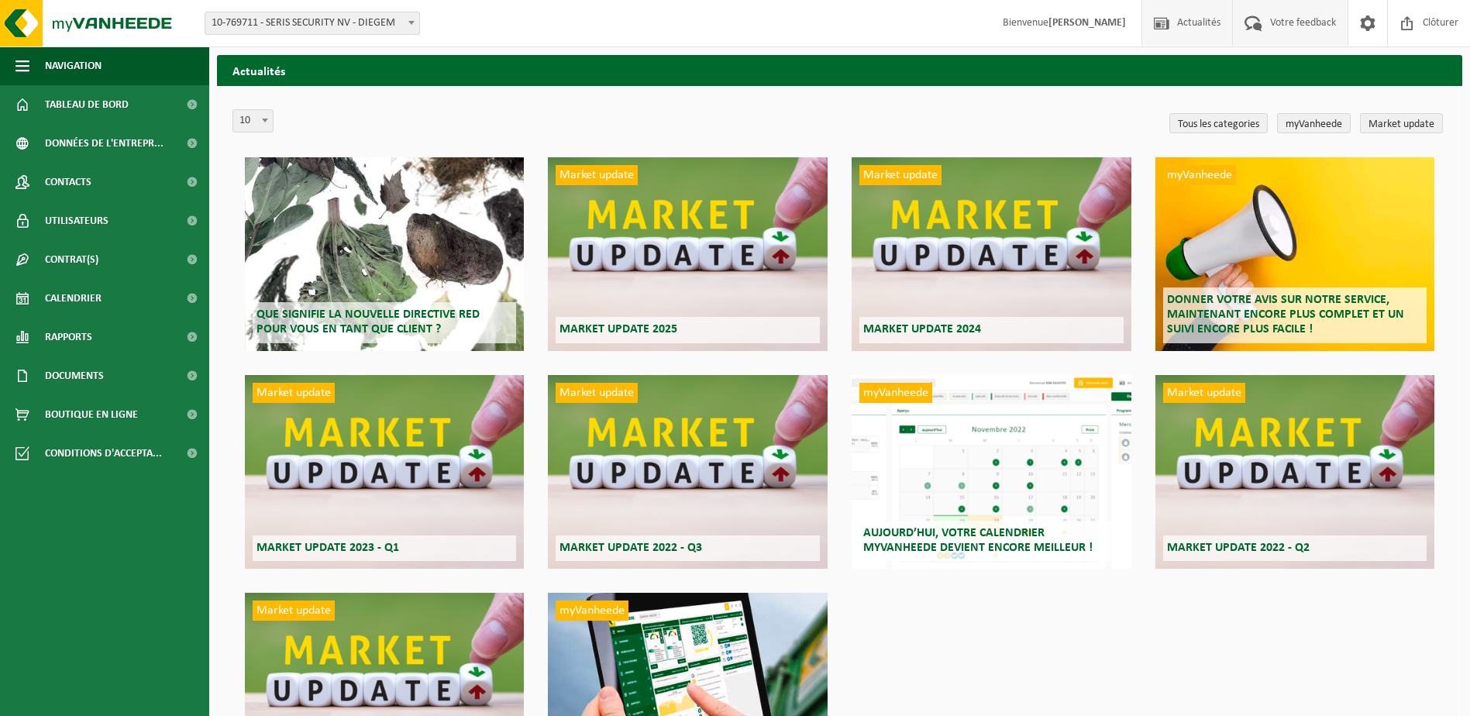
click at [1284, 21] on span "Votre feedback" at bounding box center [1303, 23] width 74 height 46
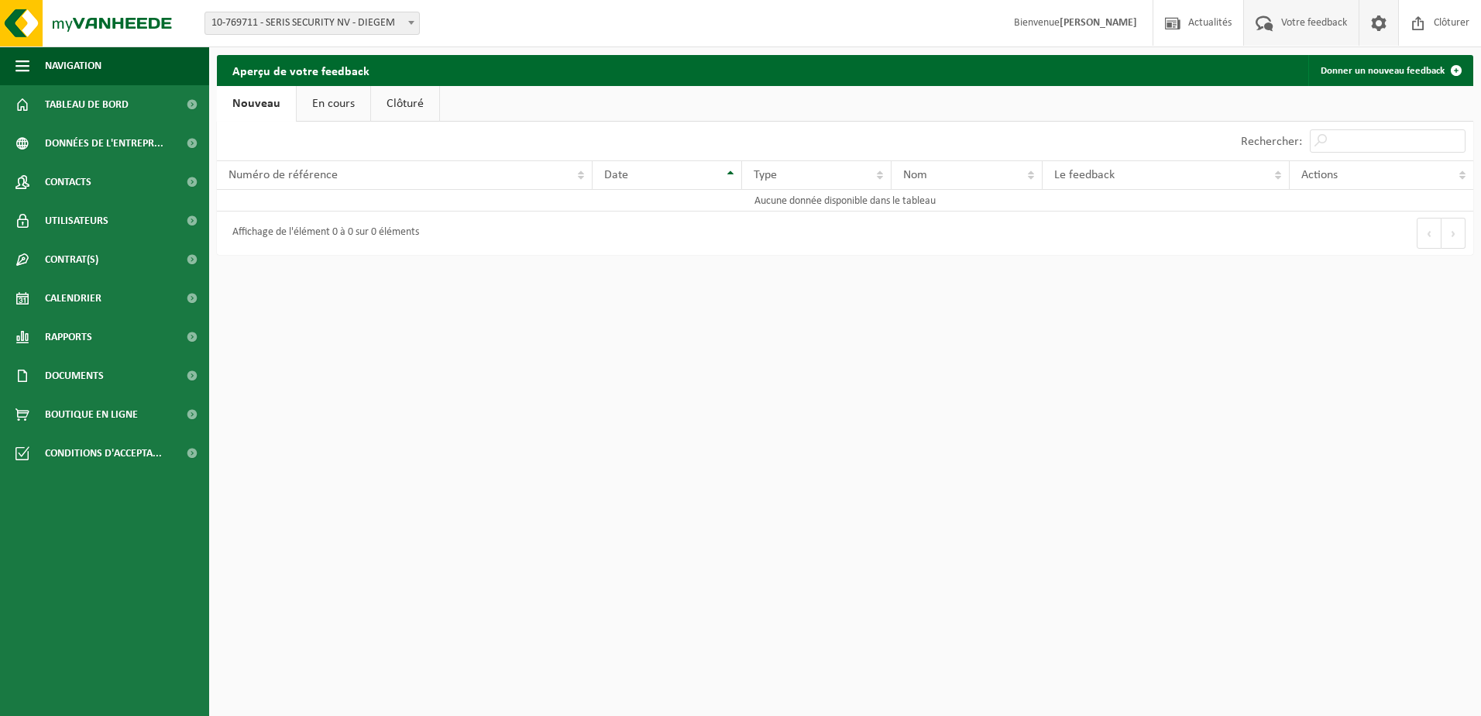
click at [1388, 26] on span at bounding box center [1379, 23] width 23 height 46
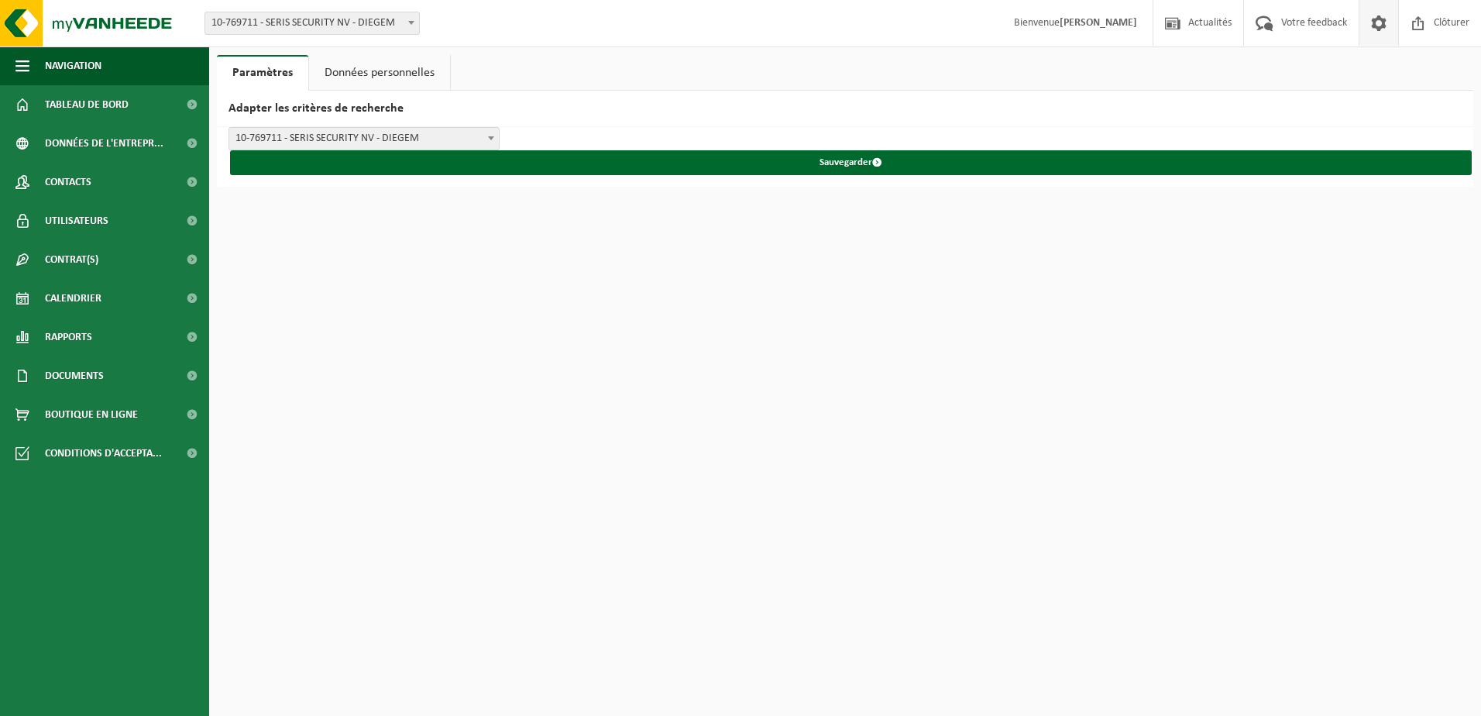
click at [1060, 20] on strong "[PERSON_NAME]" at bounding box center [1098, 23] width 77 height 12
click at [68, 26] on img at bounding box center [93, 23] width 186 height 46
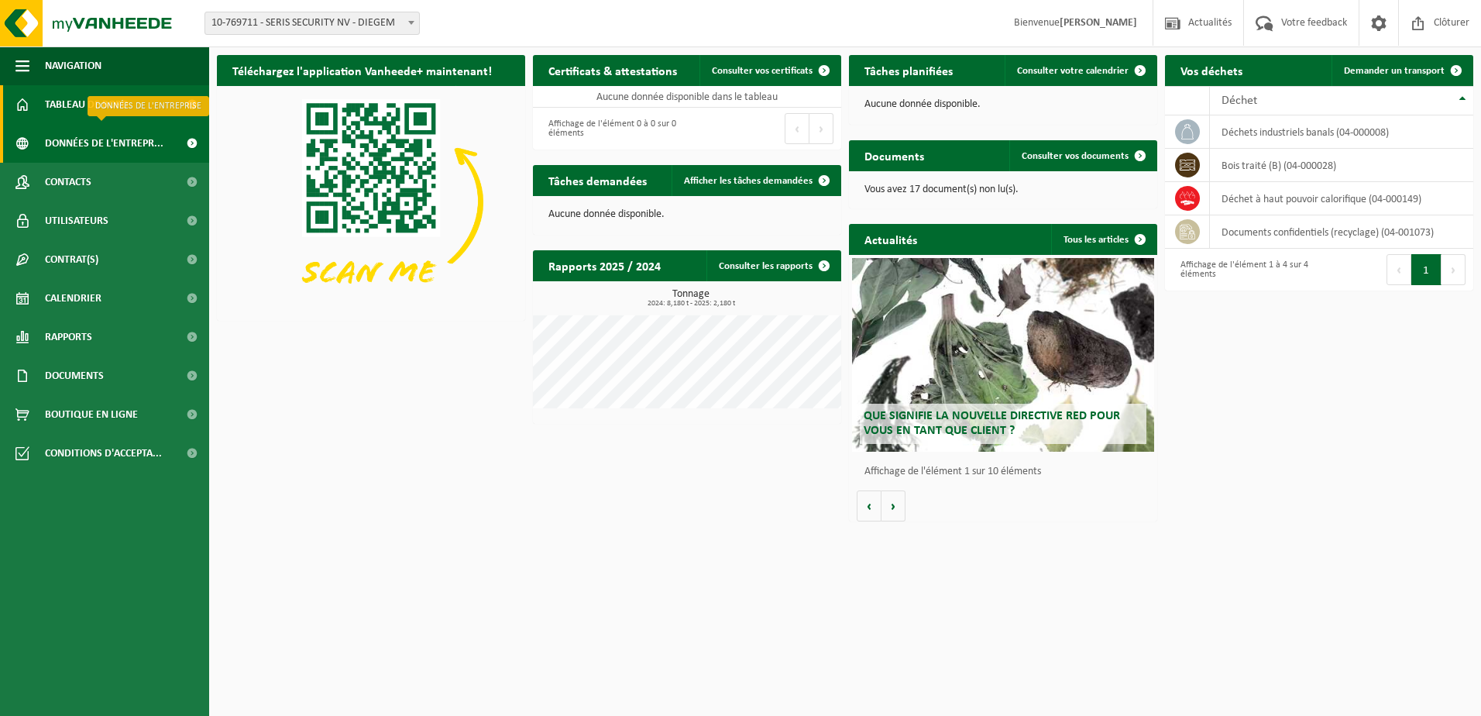
click at [93, 141] on span "Données de l'entrepr..." at bounding box center [104, 143] width 119 height 39
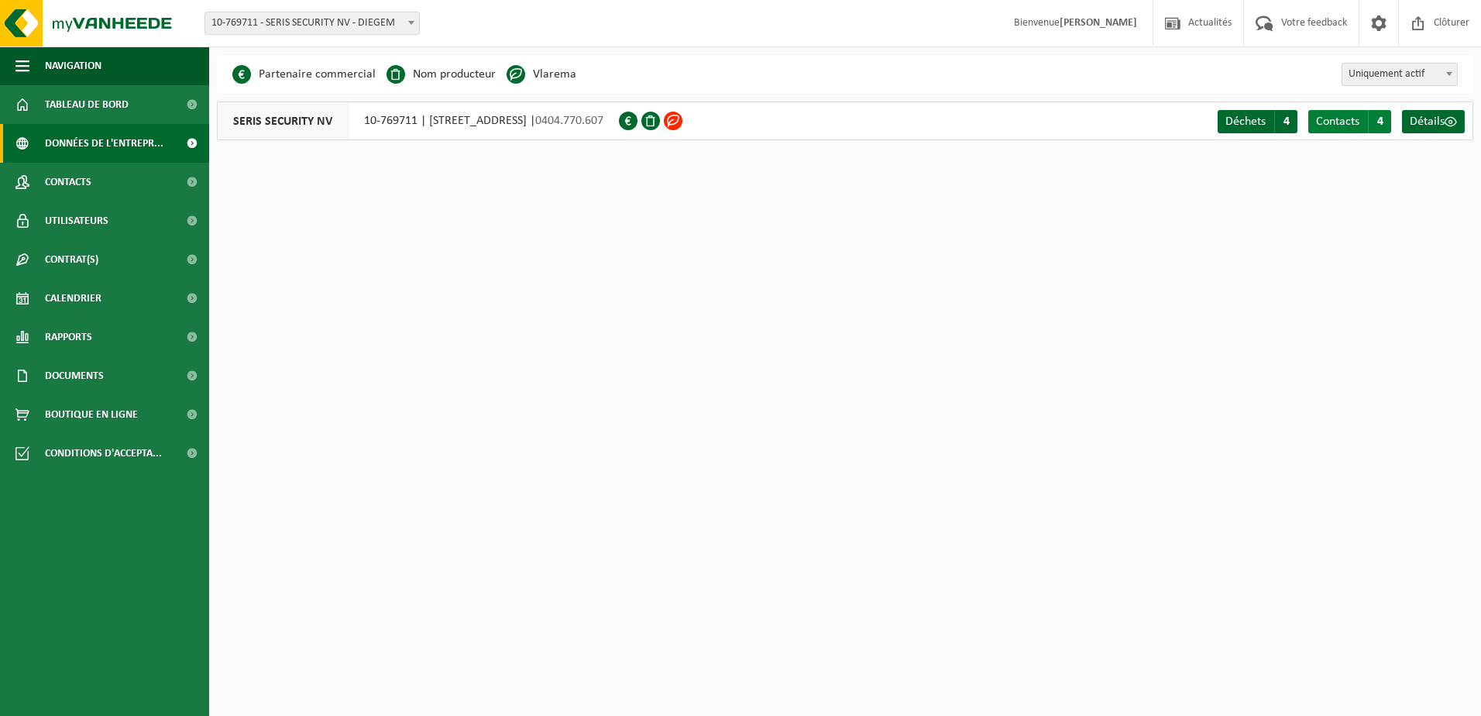
click at [1336, 127] on span "Contacts" at bounding box center [1337, 121] width 43 height 12
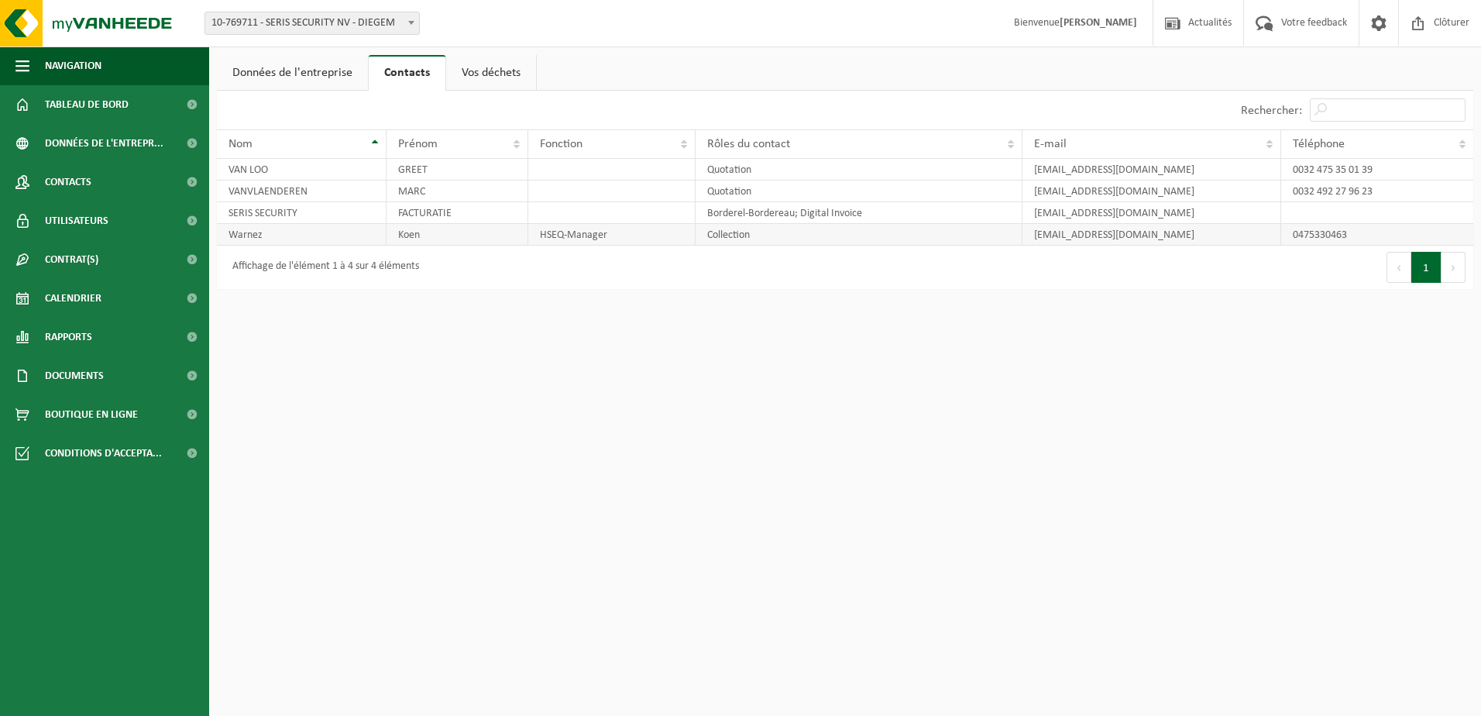
click at [319, 243] on td "Warnez" at bounding box center [302, 235] width 170 height 22
click at [106, 29] on img at bounding box center [93, 23] width 186 height 46
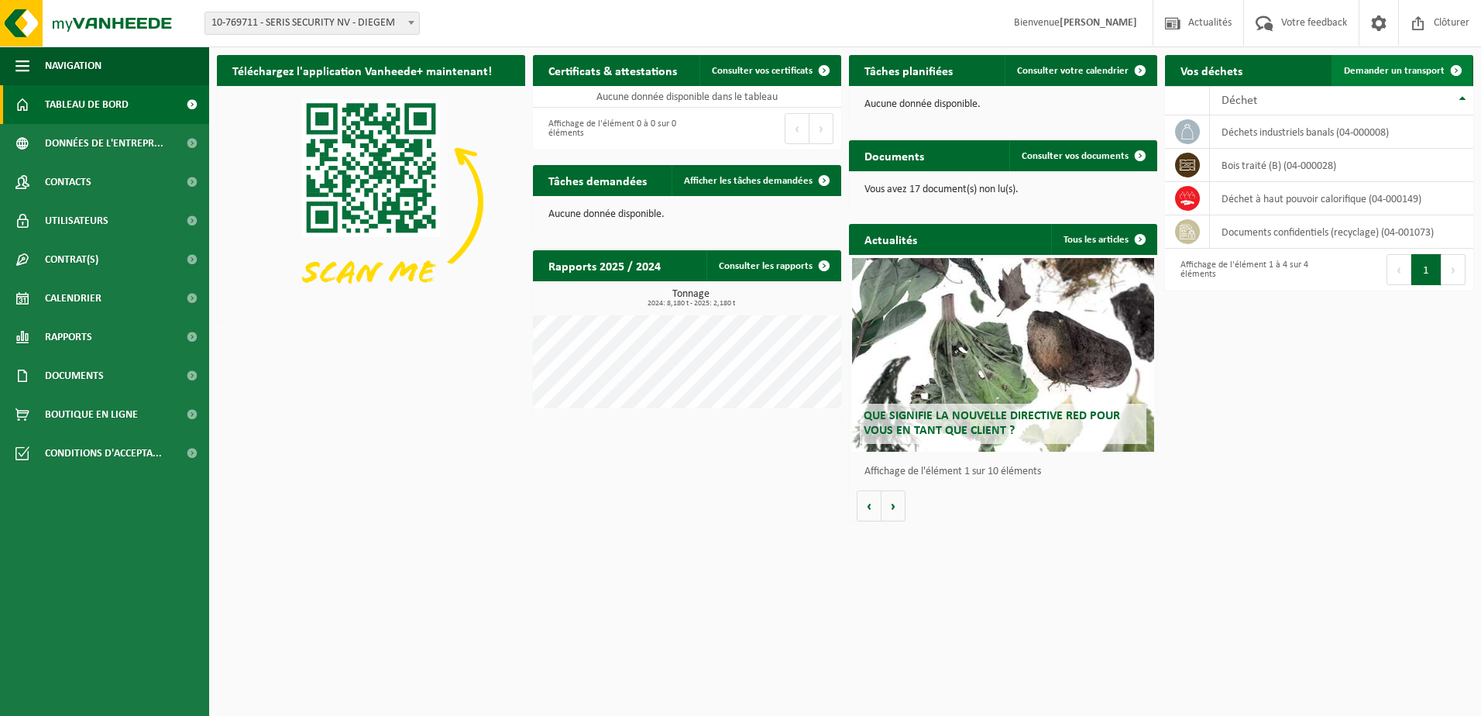
click at [1420, 70] on span "Demander un transport" at bounding box center [1394, 71] width 101 height 10
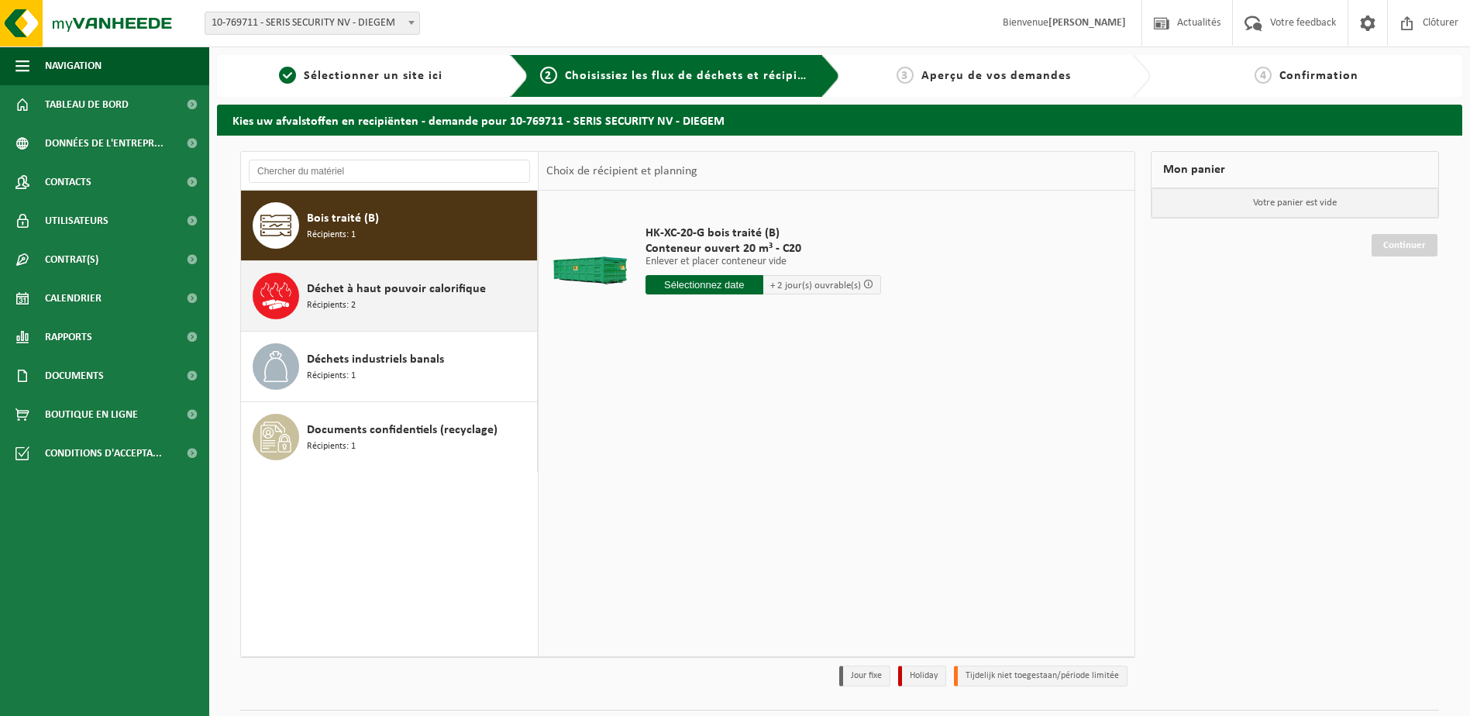
click at [395, 284] on span "Déchet à haut pouvoir calorifique" at bounding box center [396, 289] width 179 height 19
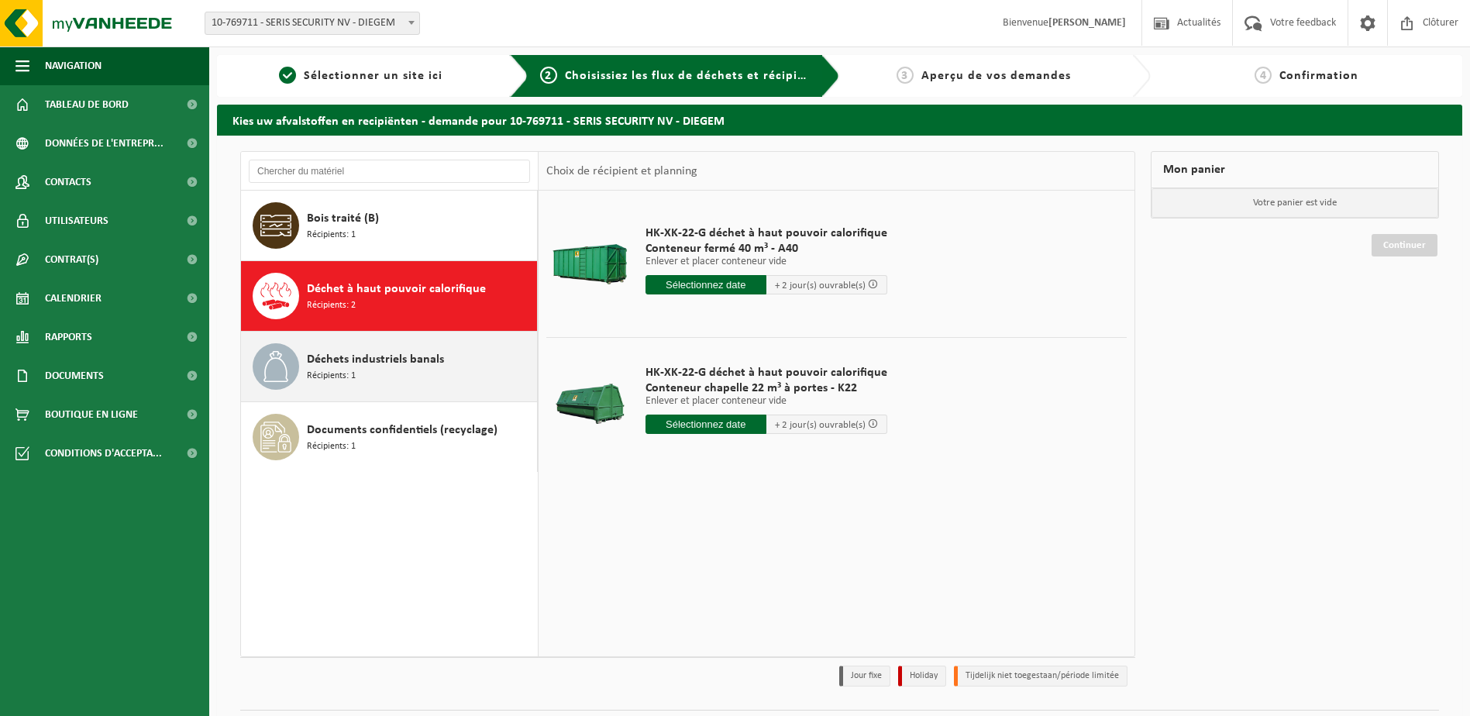
click at [415, 373] on div "Déchets industriels banals Récipients: 1" at bounding box center [420, 366] width 226 height 46
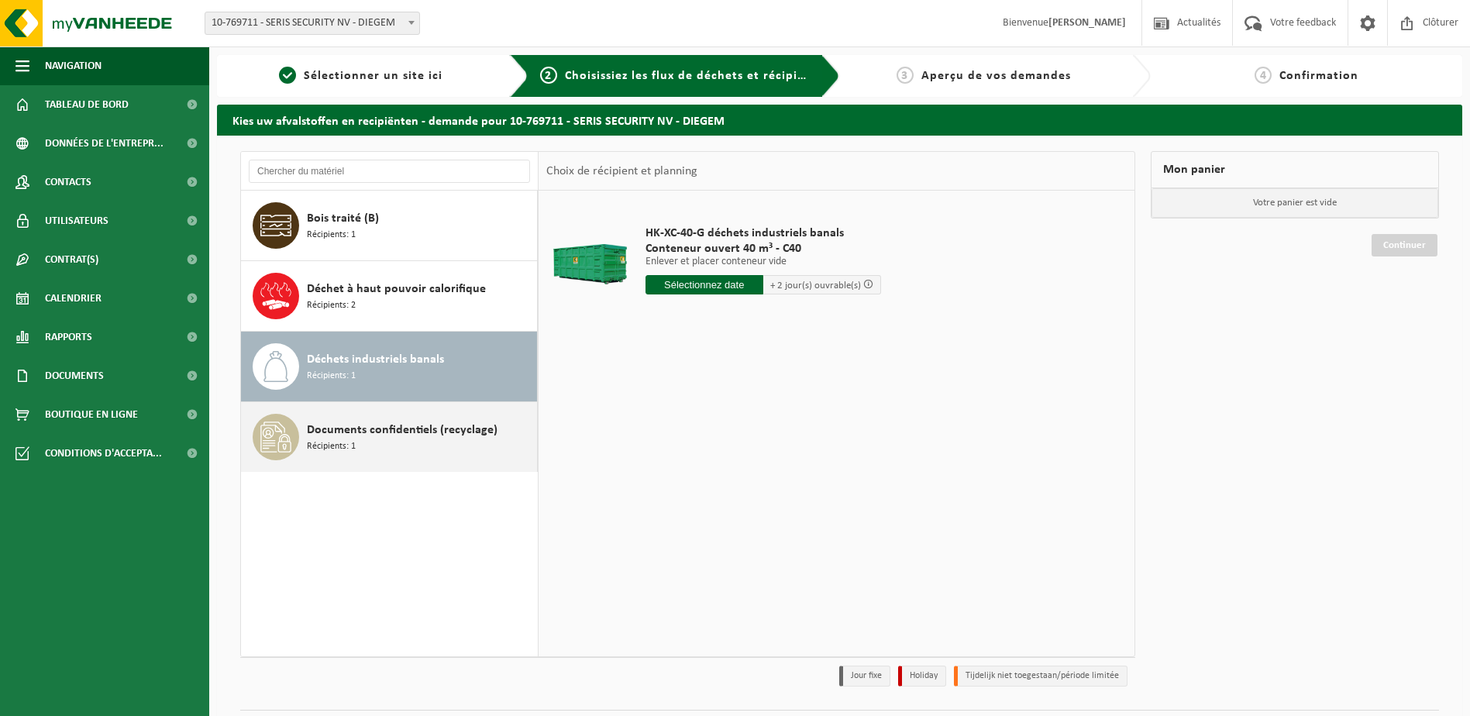
click at [416, 454] on div "Documents confidentiels (recyclage) Récipients: 1" at bounding box center [420, 437] width 226 height 46
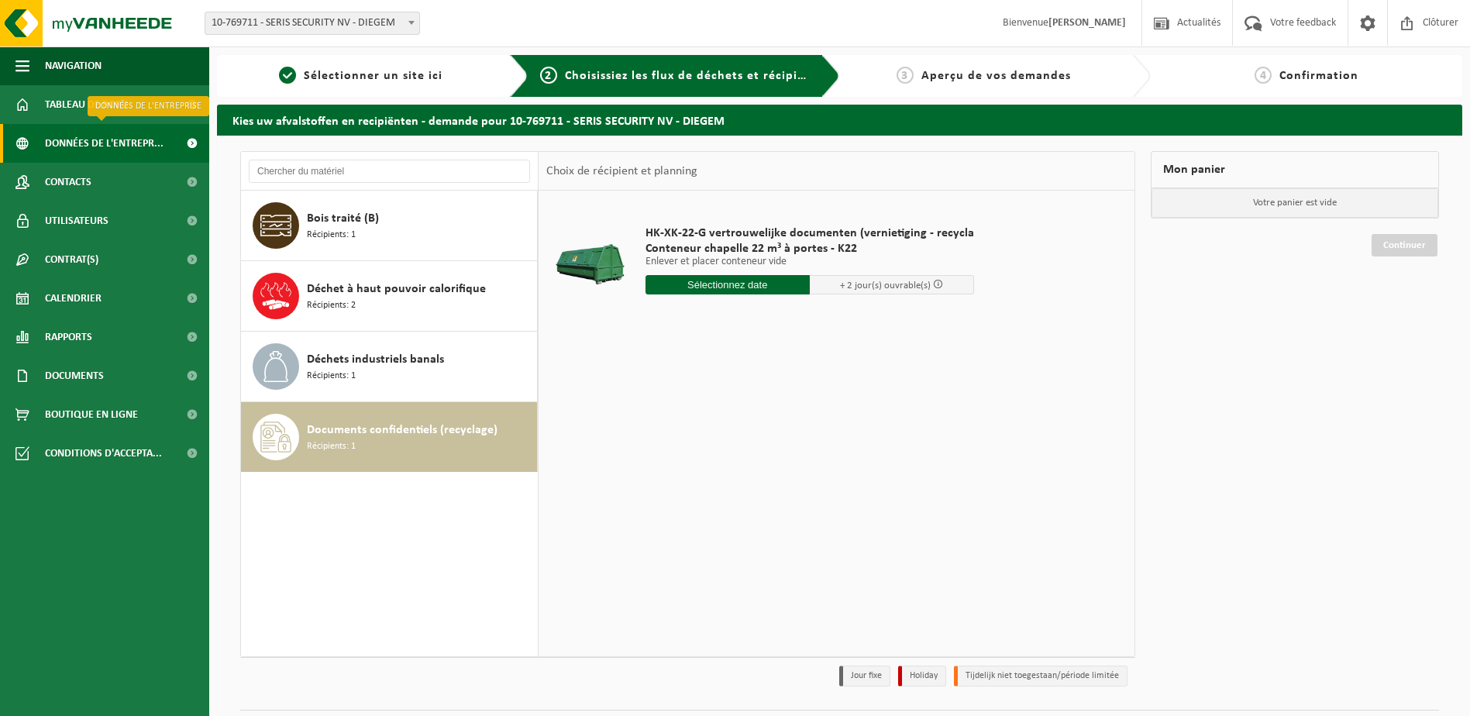
click at [54, 146] on span "Données de l'entrepr..." at bounding box center [104, 143] width 119 height 39
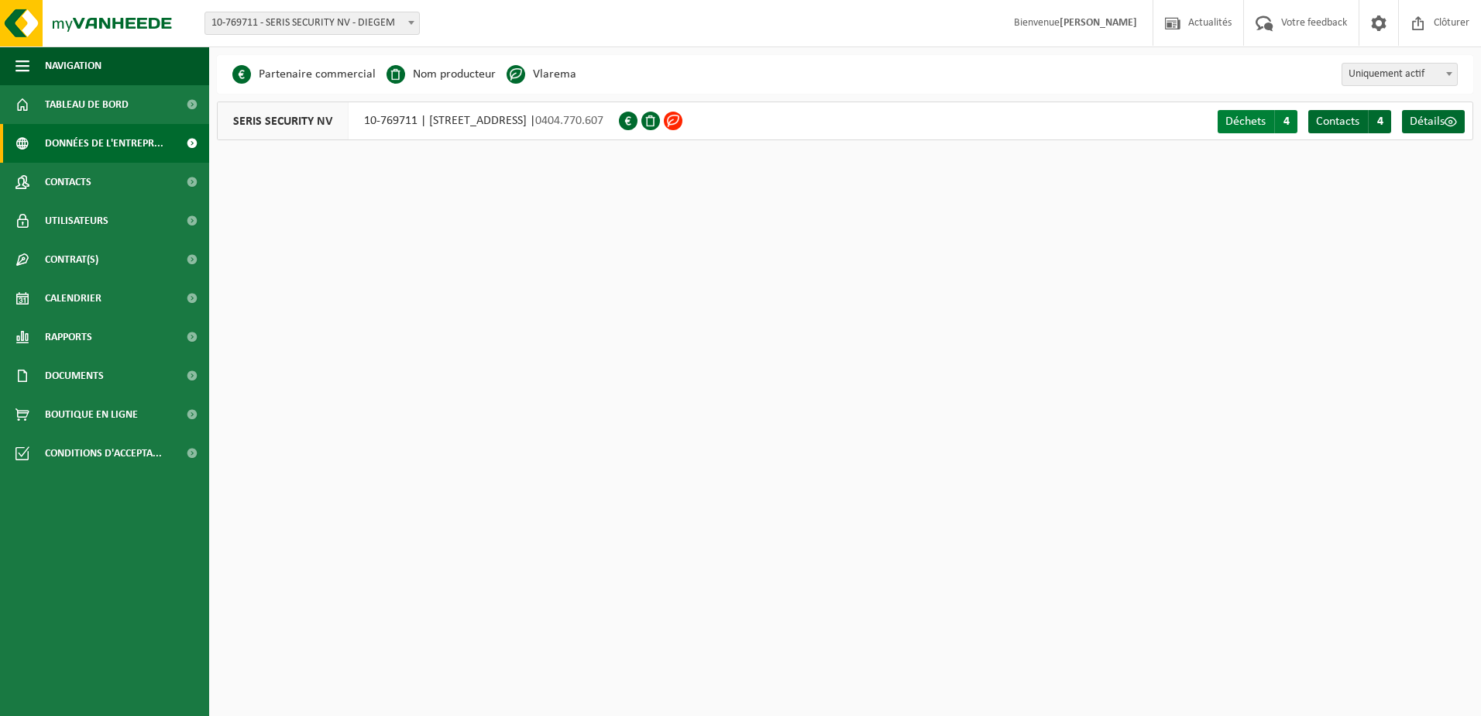
click at [1255, 117] on span "Déchets" at bounding box center [1246, 121] width 40 height 12
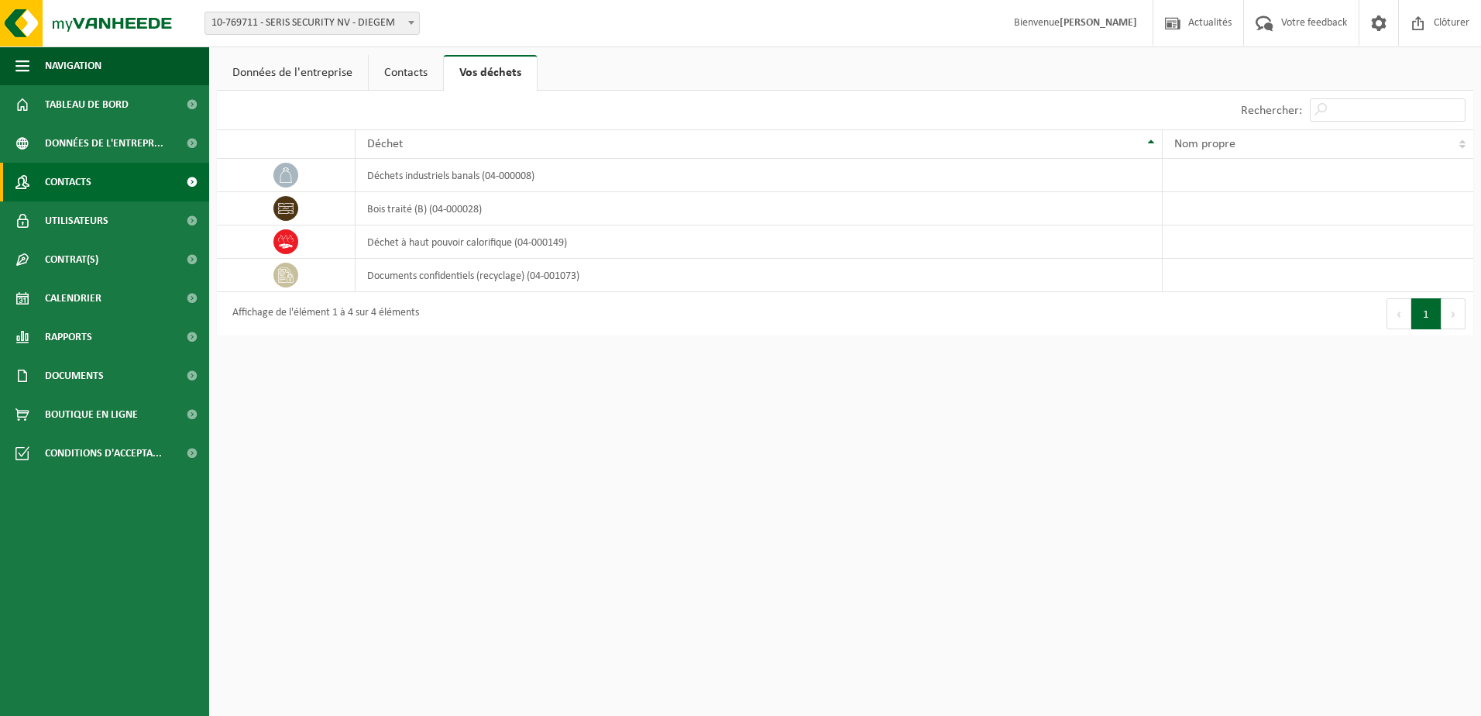
click at [71, 177] on span "Contacts" at bounding box center [68, 182] width 46 height 39
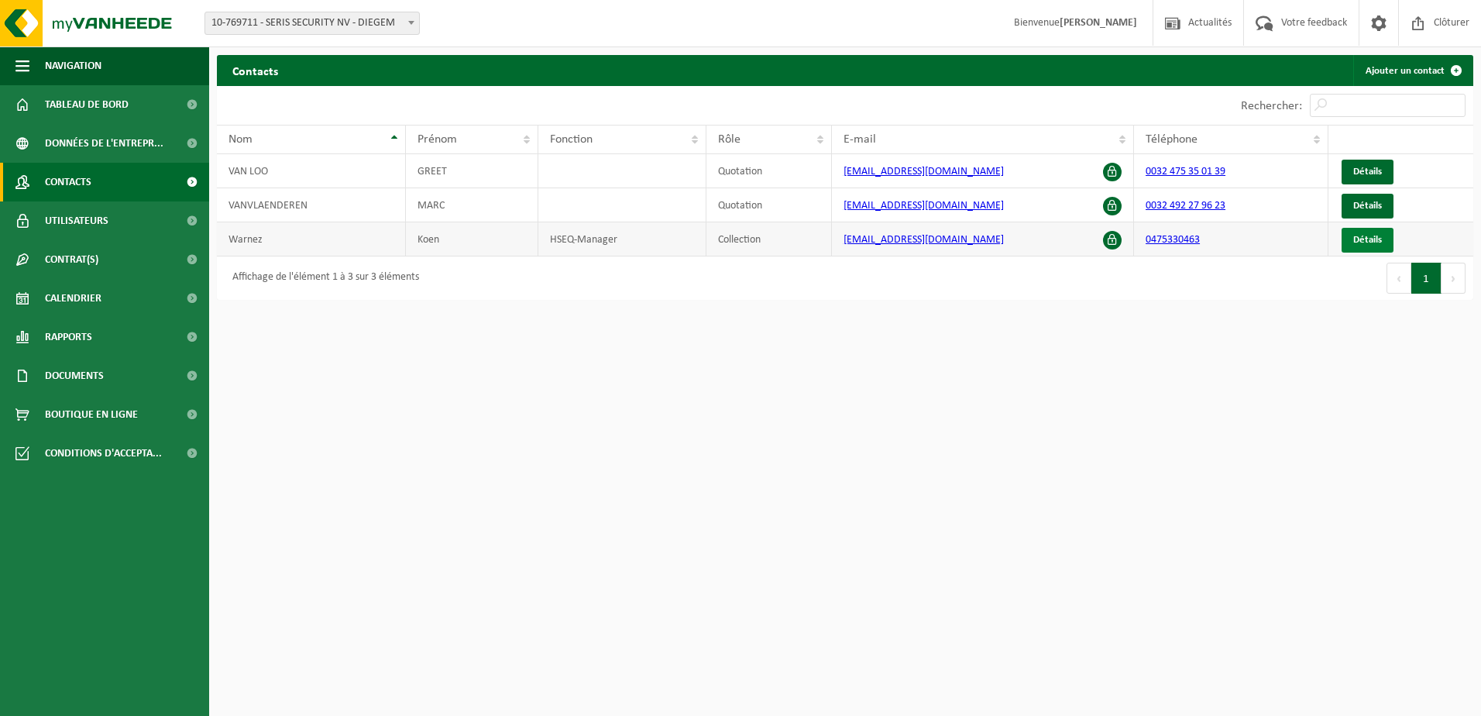
click at [1357, 235] on span "Détails" at bounding box center [1368, 240] width 29 height 10
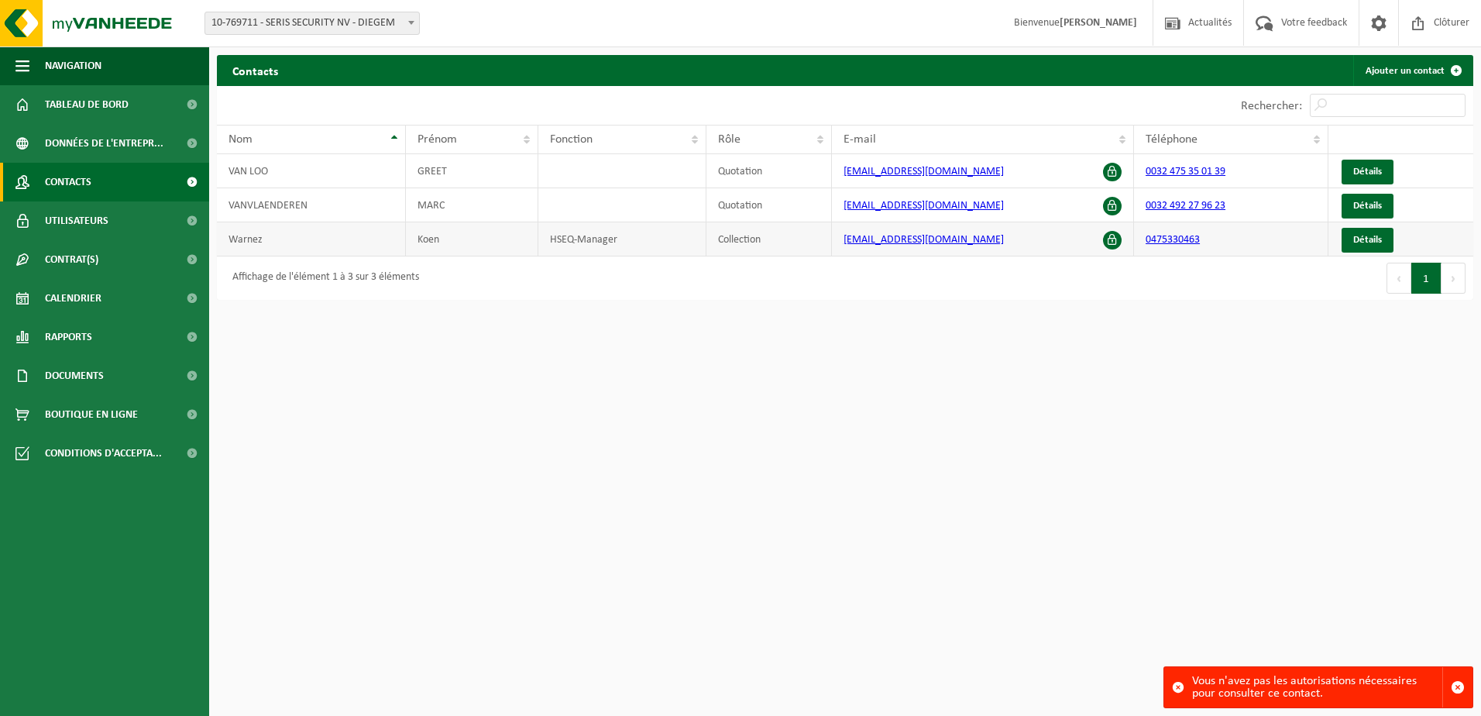
click at [1110, 238] on span at bounding box center [1112, 240] width 19 height 19
click at [88, 224] on span "Utilisateurs" at bounding box center [77, 220] width 64 height 39
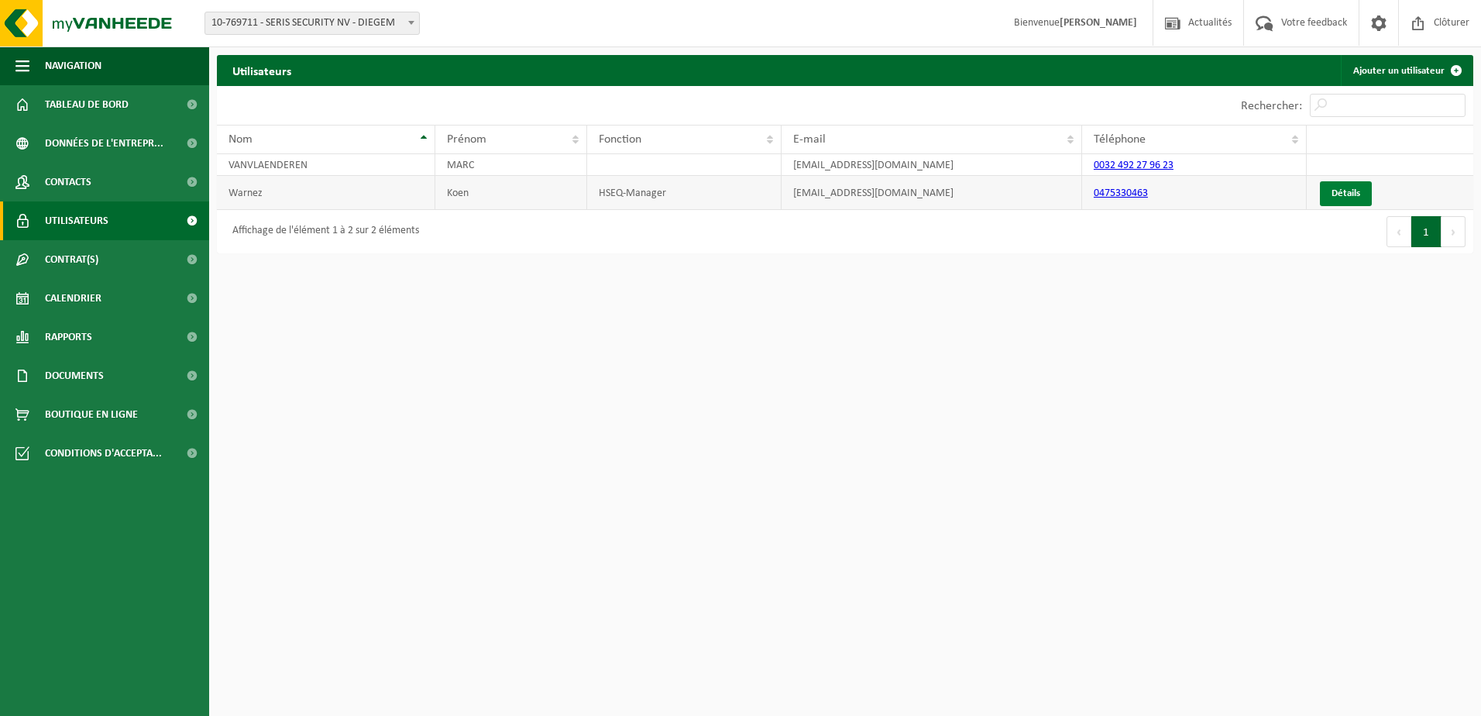
click at [1351, 195] on link "Détails" at bounding box center [1346, 193] width 52 height 25
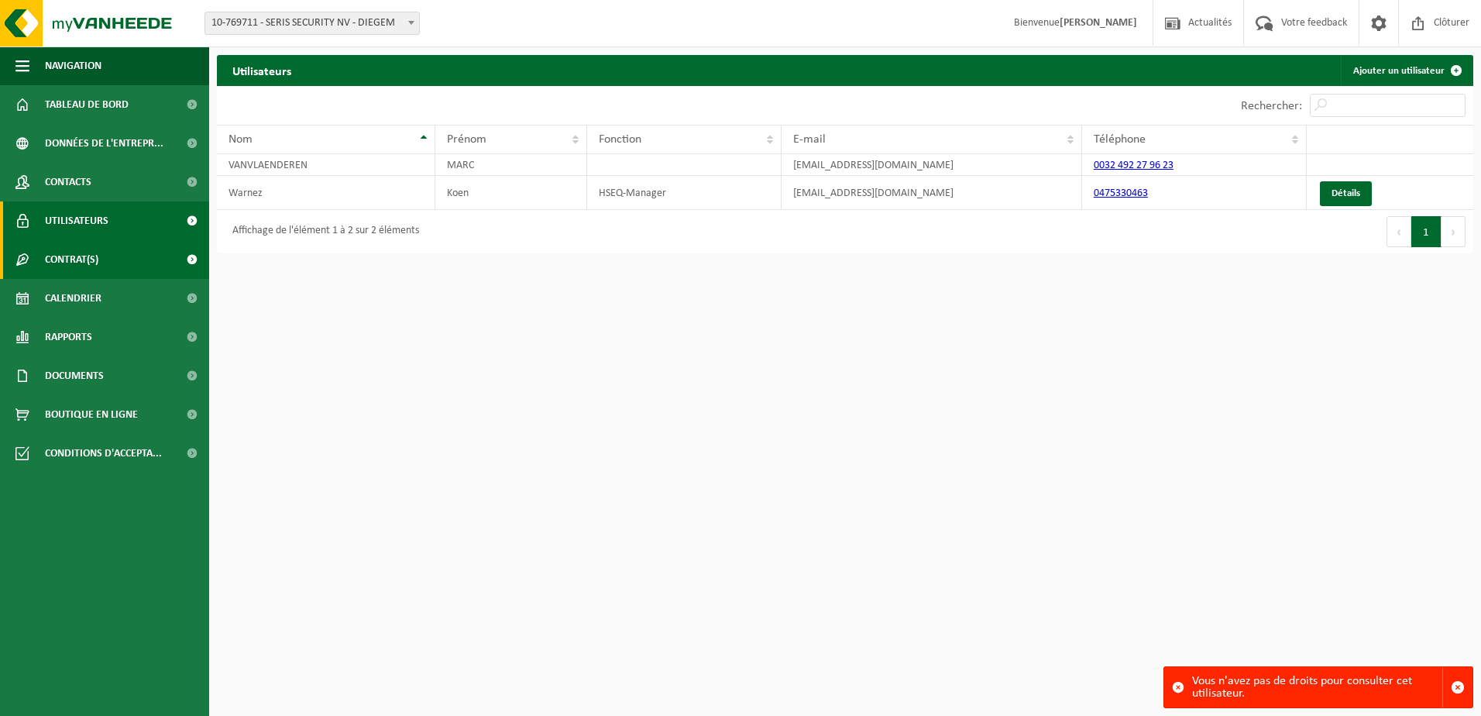
click at [87, 252] on span "Contrat(s)" at bounding box center [71, 259] width 53 height 39
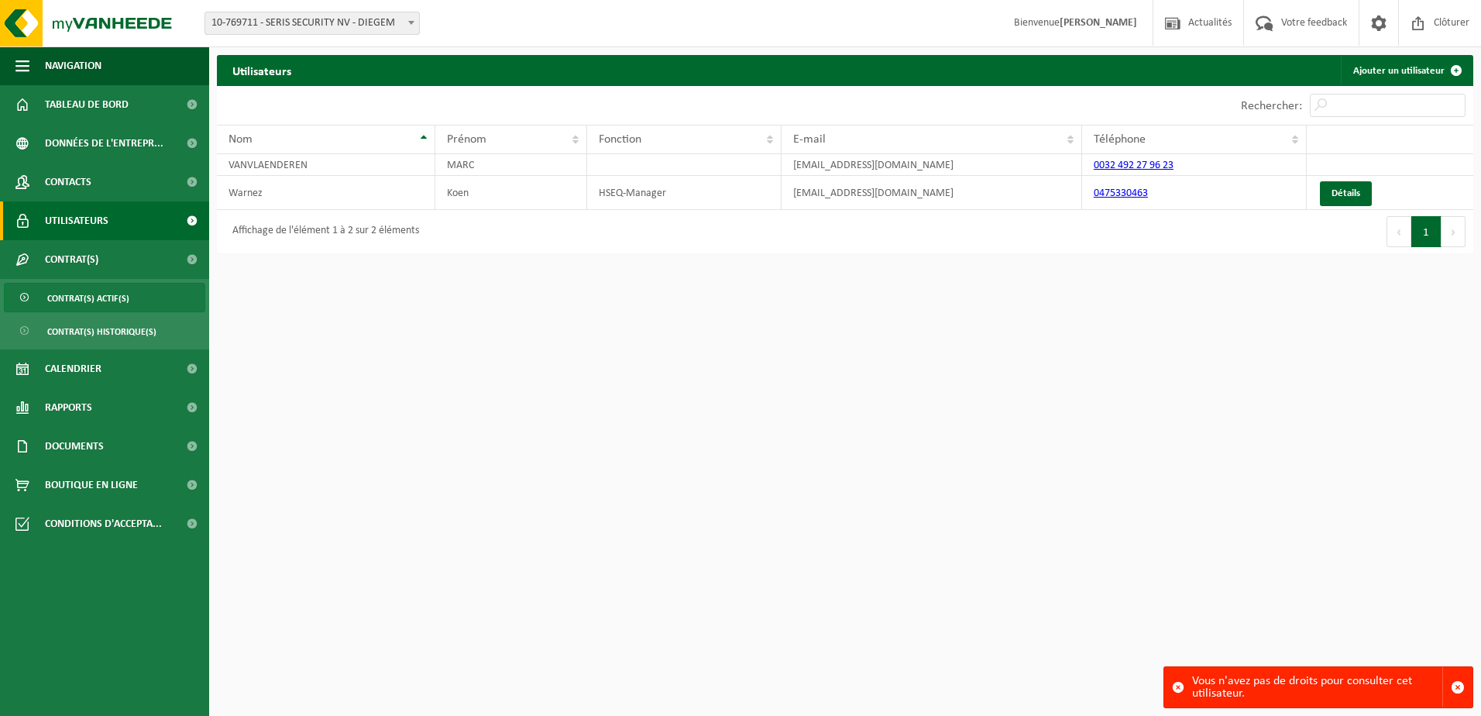
click at [71, 302] on span "Contrat(s) actif(s)" at bounding box center [88, 298] width 82 height 29
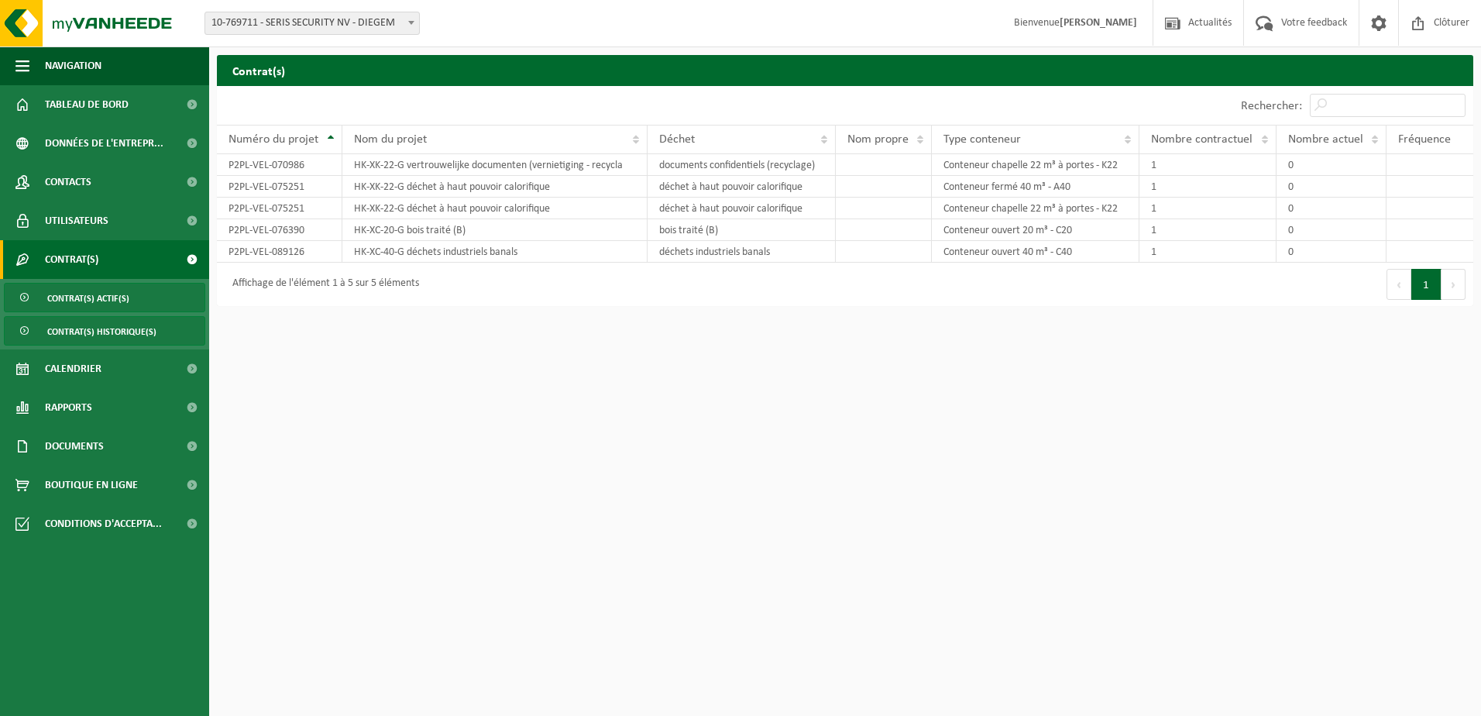
click at [83, 332] on span "Contrat(s) historique(s)" at bounding box center [101, 331] width 109 height 29
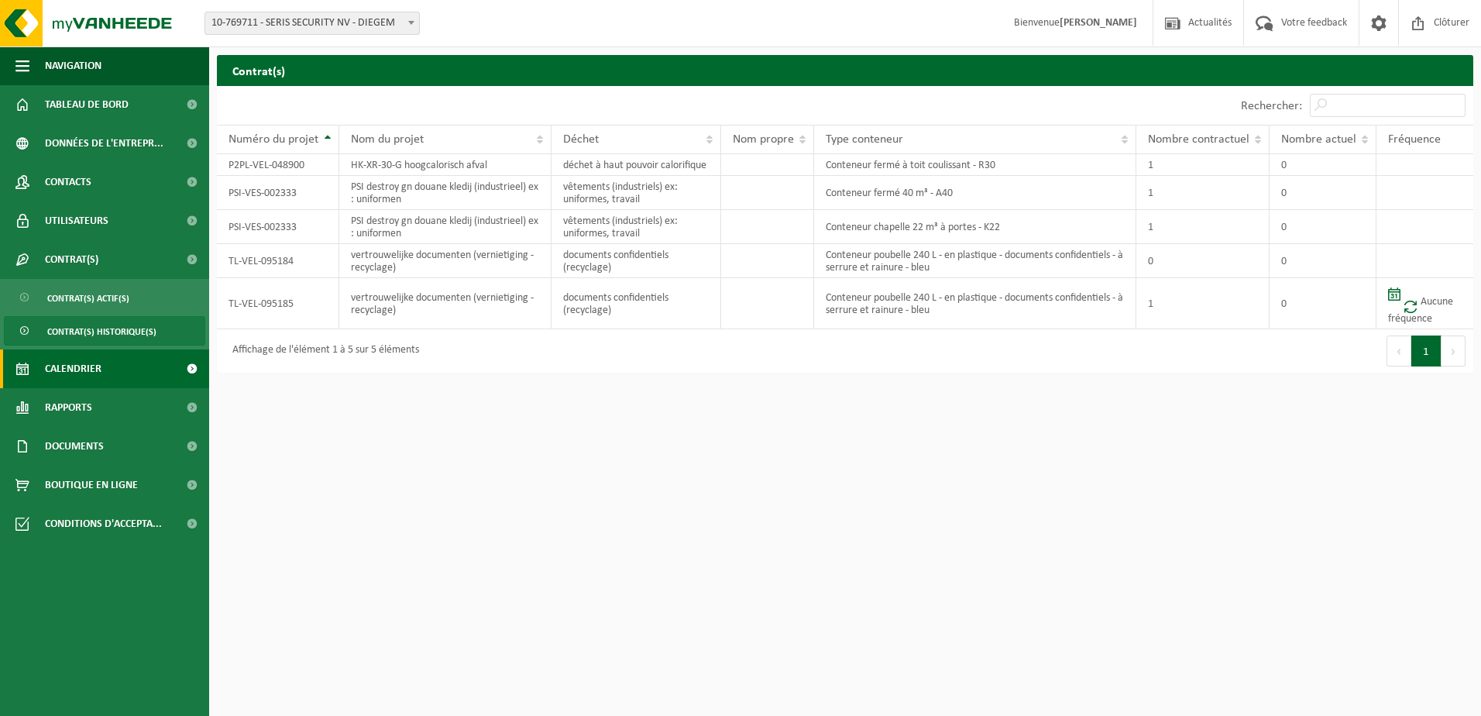
click at [74, 367] on span "Calendrier" at bounding box center [73, 368] width 57 height 39
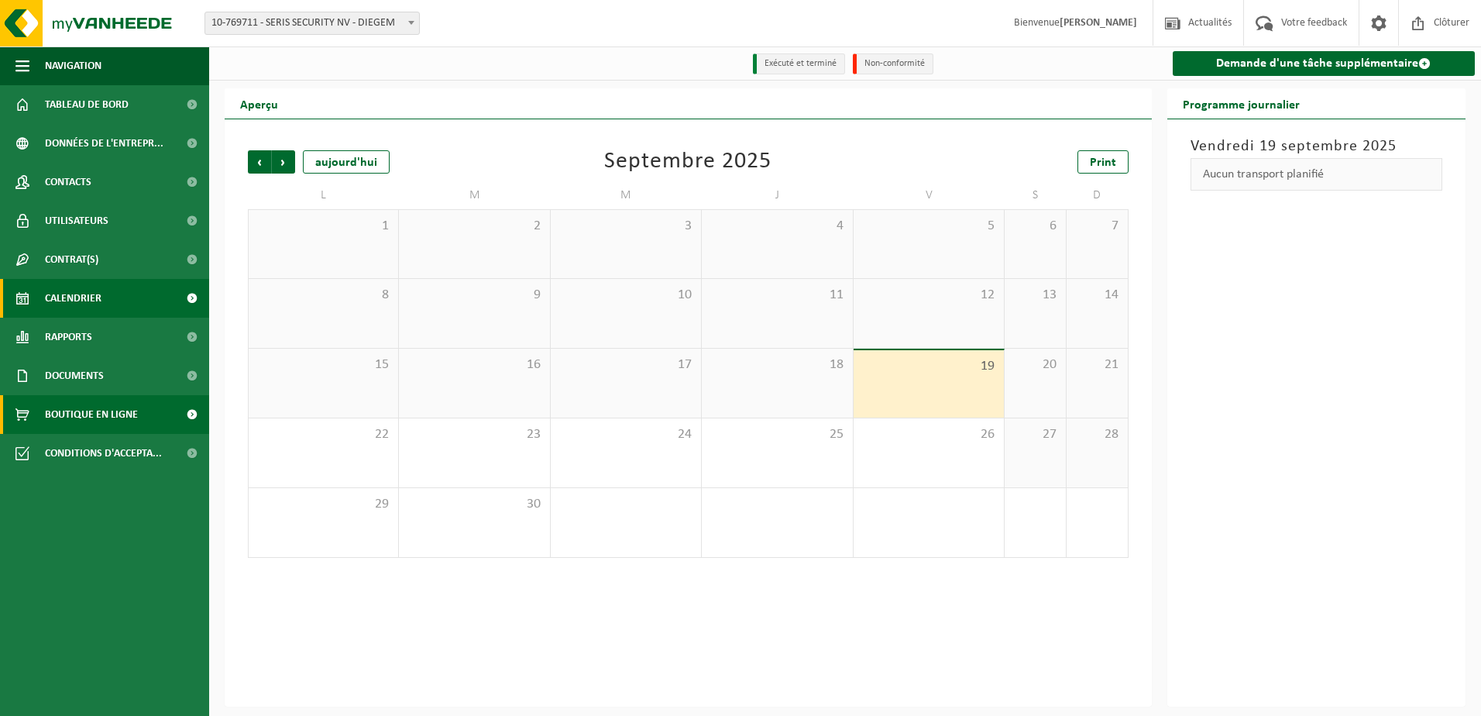
click at [86, 414] on span "Boutique en ligne" at bounding box center [91, 414] width 93 height 39
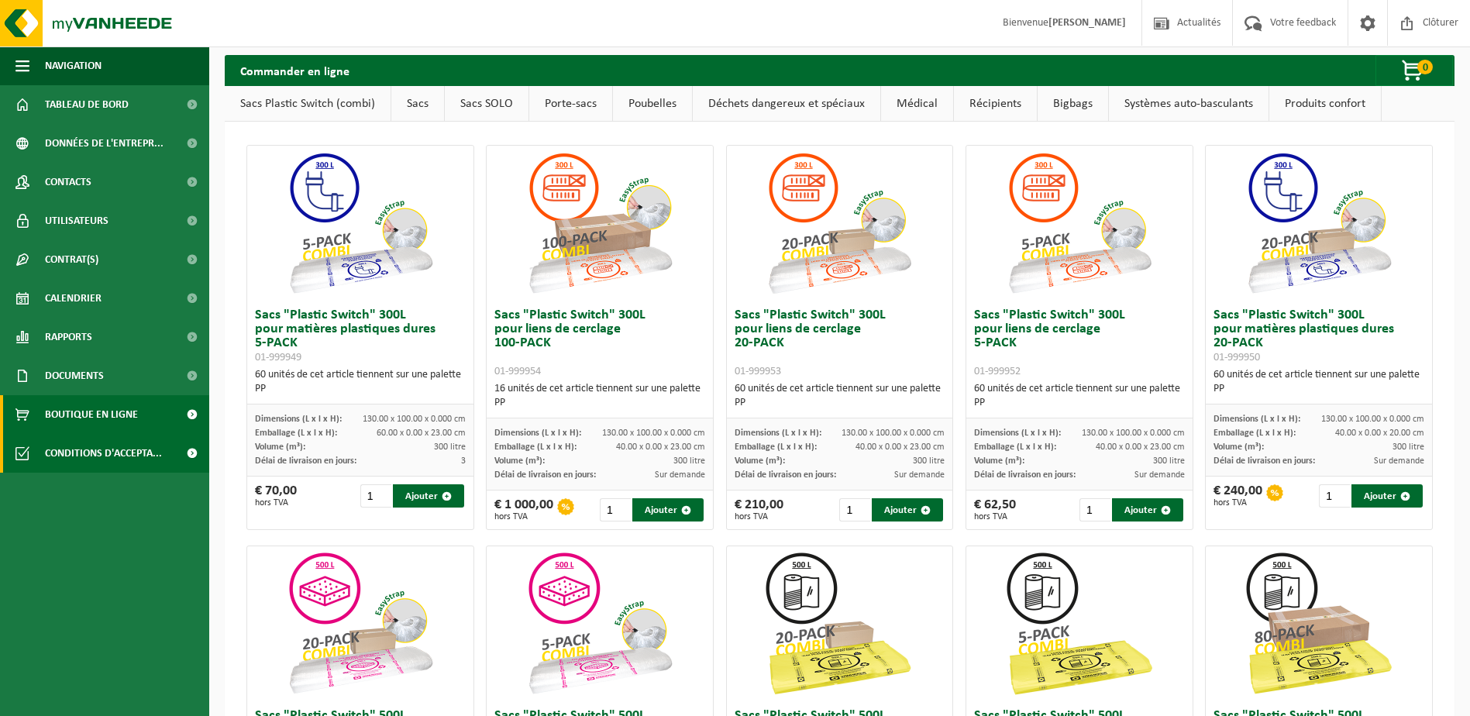
click at [81, 456] on span "Conditions d'accepta..." at bounding box center [103, 453] width 117 height 39
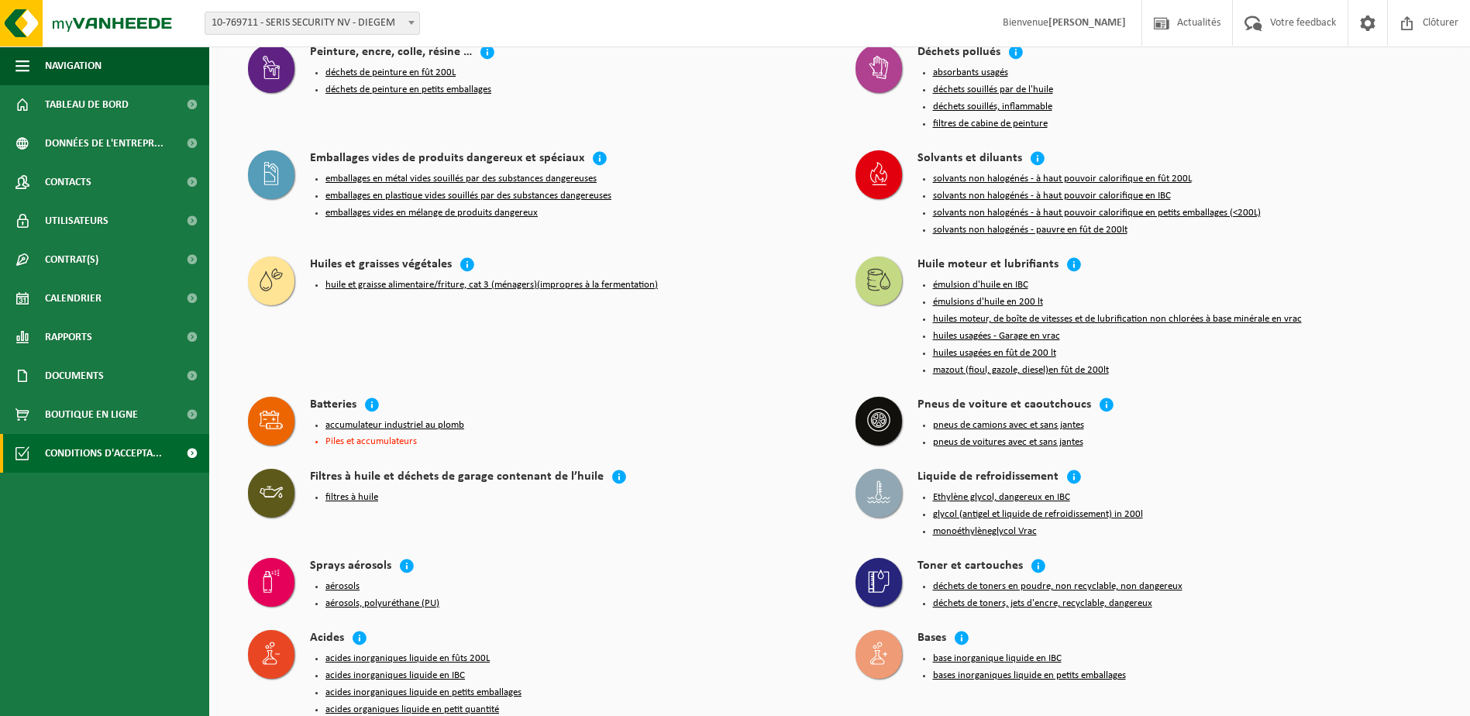
scroll to position [1333, 0]
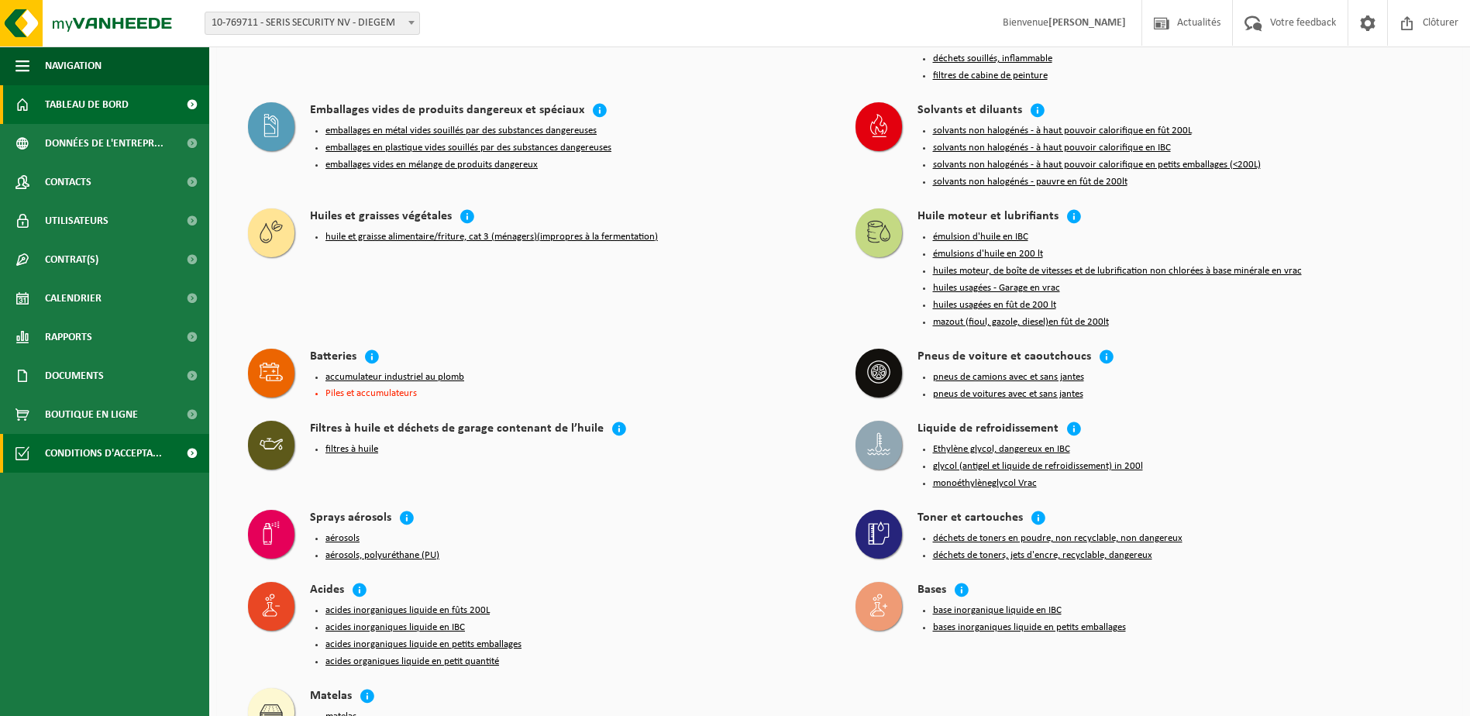
click at [53, 109] on span "Tableau de bord" at bounding box center [87, 104] width 84 height 39
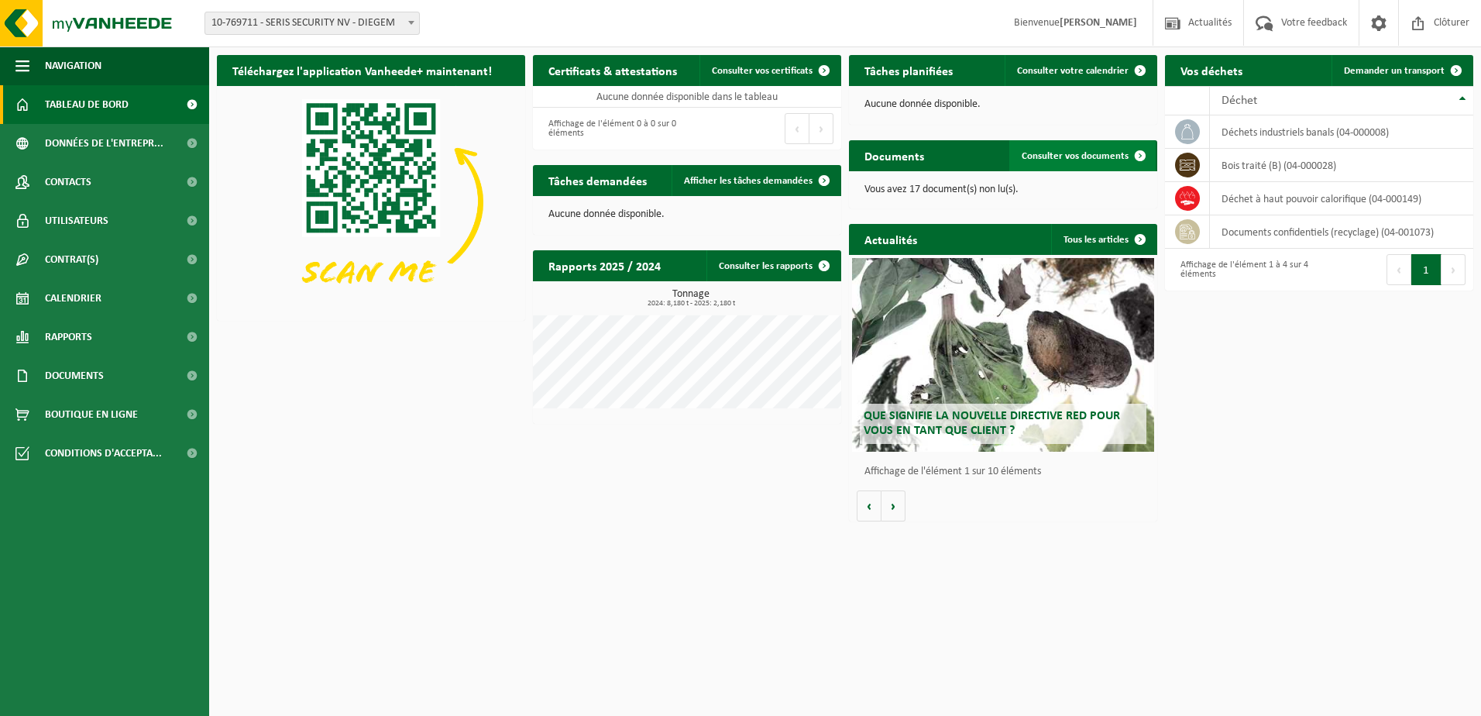
click at [1086, 146] on link "Consulter vos documents" at bounding box center [1083, 155] width 146 height 31
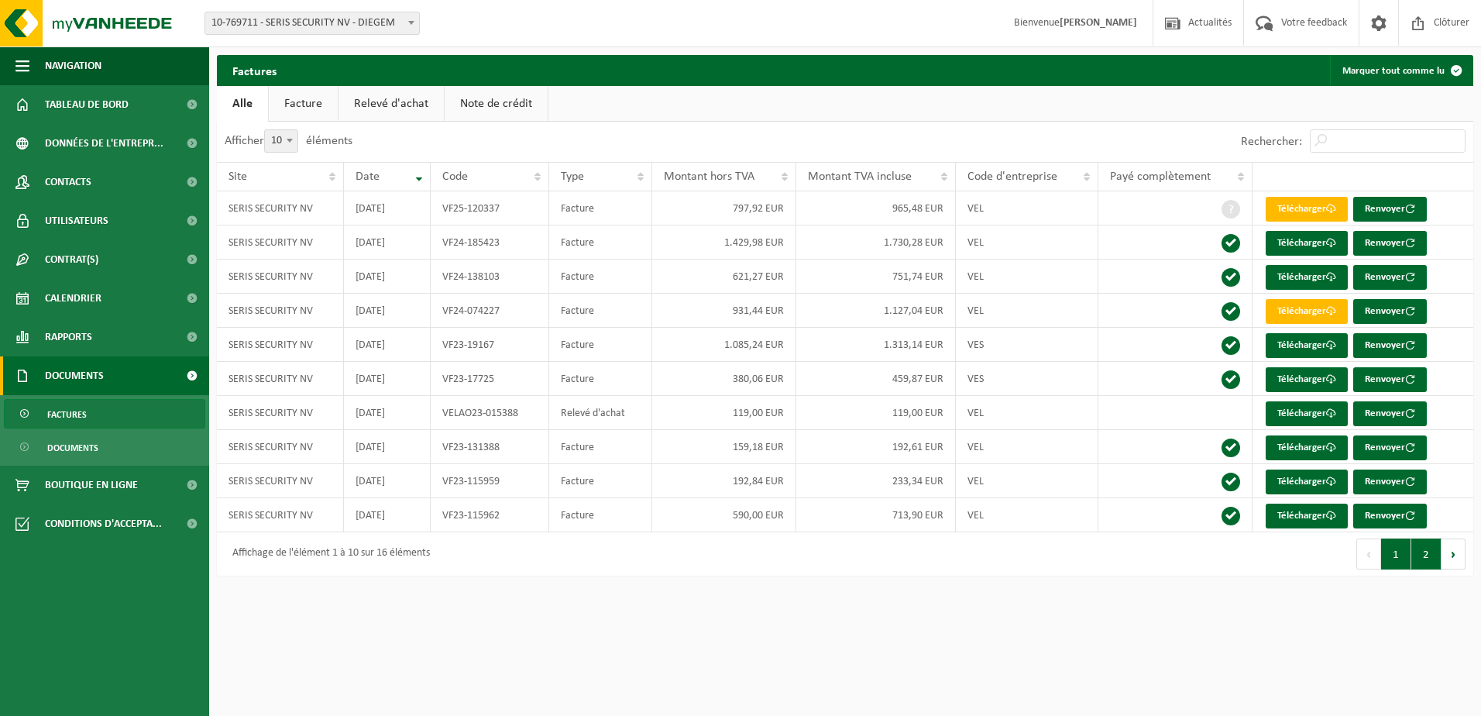
click at [1432, 556] on button "2" at bounding box center [1427, 554] width 30 height 31
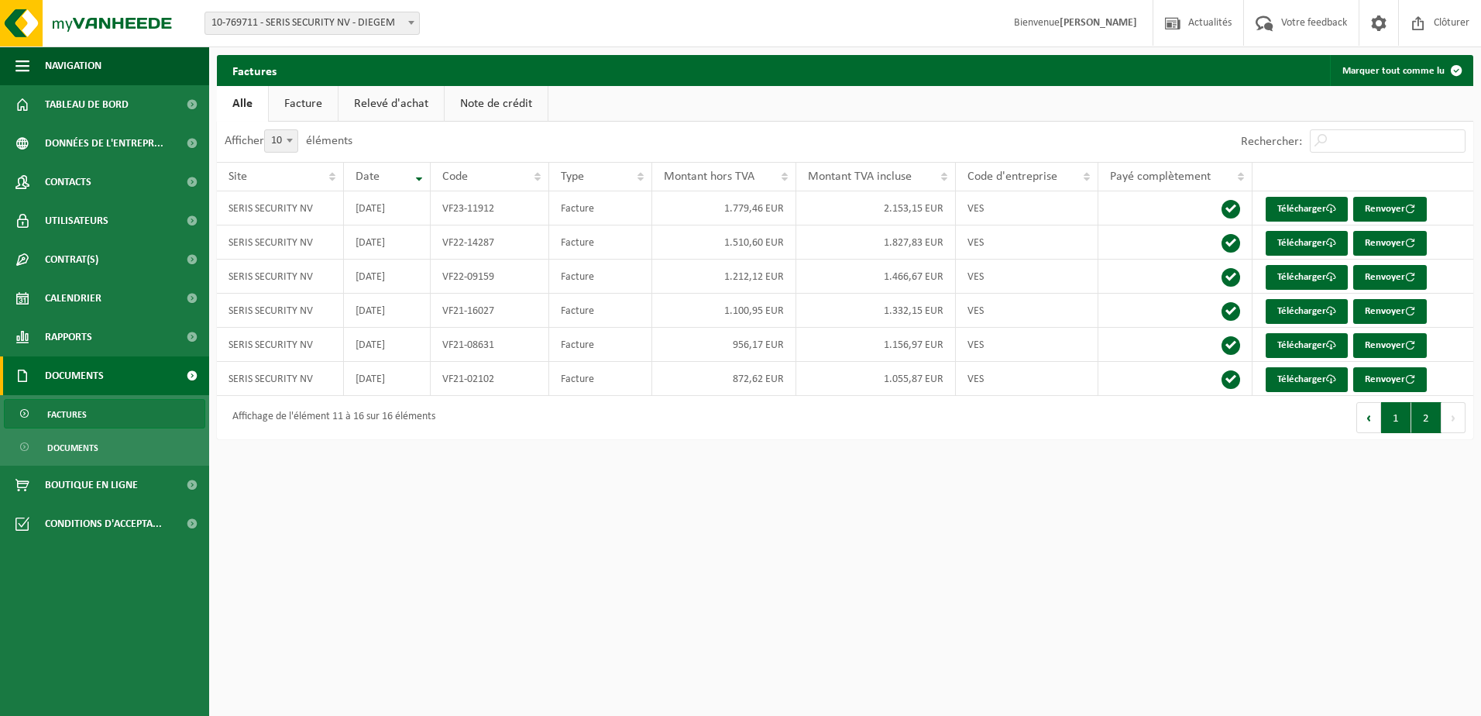
click at [1401, 422] on button "1" at bounding box center [1397, 417] width 30 height 31
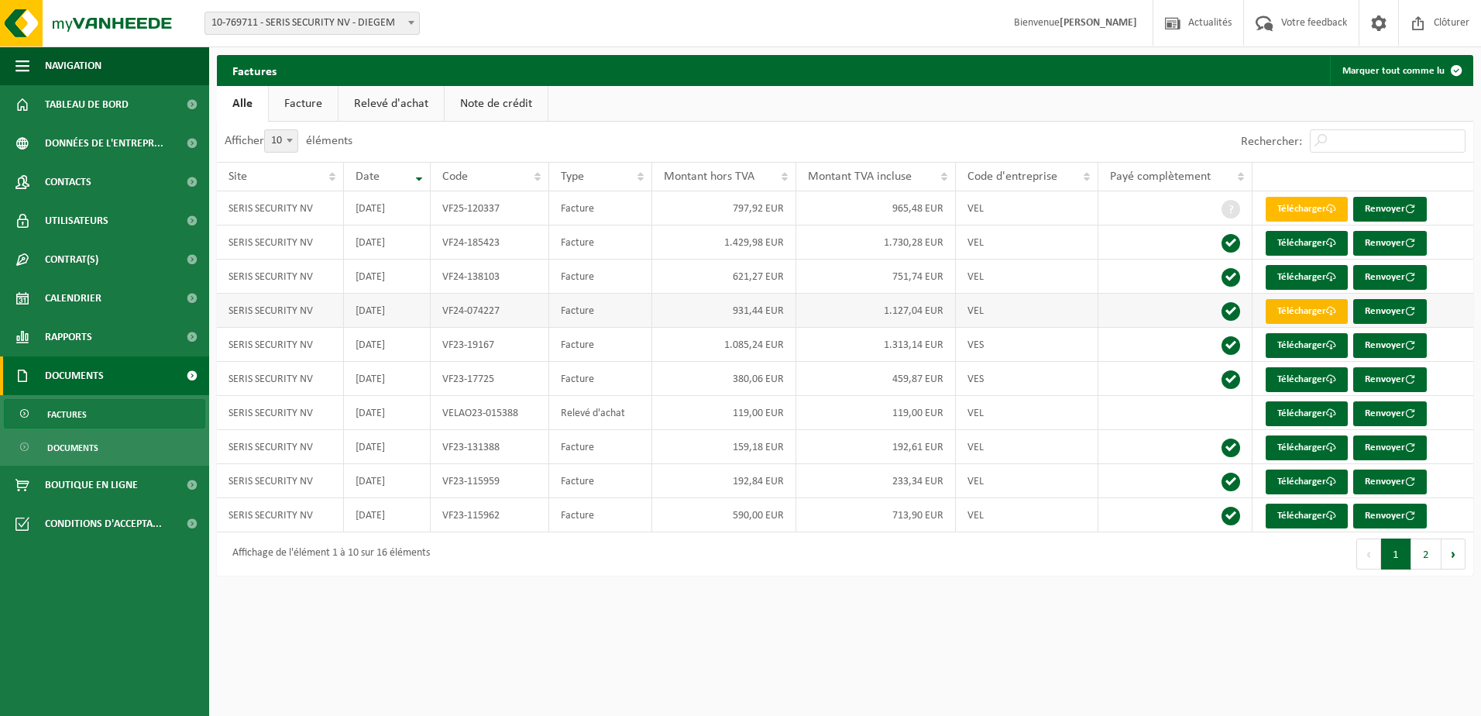
click at [1296, 308] on link "Télécharger" at bounding box center [1307, 311] width 82 height 25
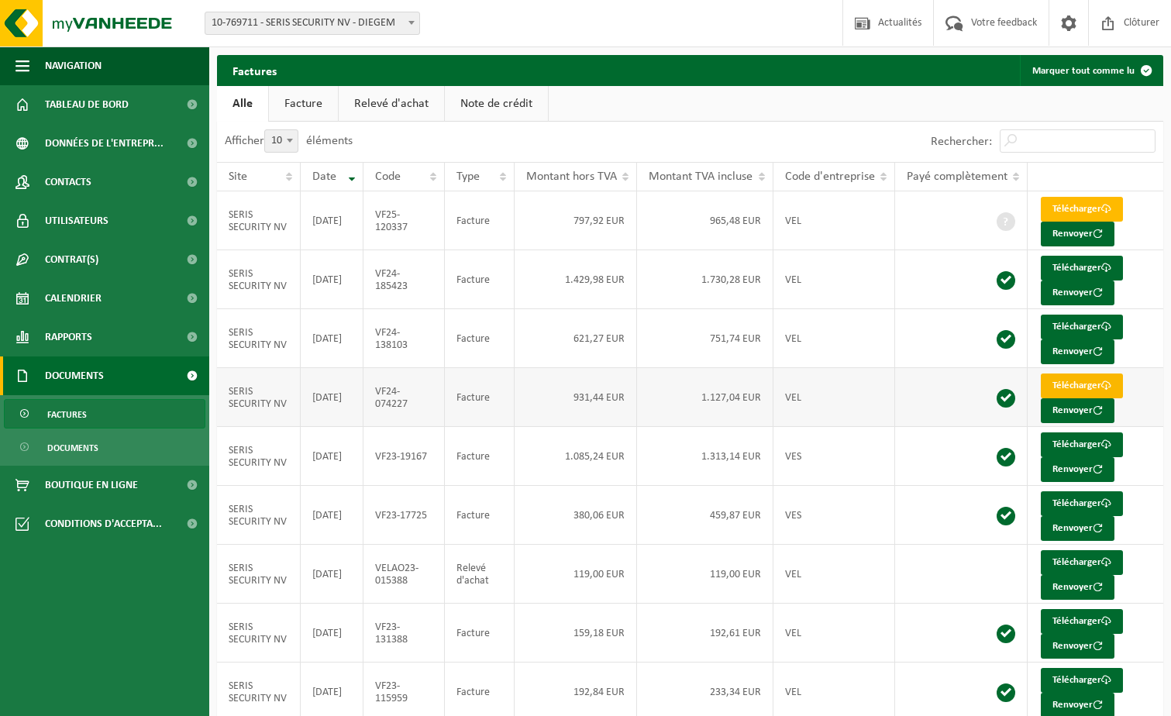
click at [1079, 377] on link "Télécharger" at bounding box center [1082, 385] width 82 height 25
click at [1093, 207] on link "Télécharger" at bounding box center [1082, 209] width 82 height 25
click at [72, 102] on span "Tableau de bord" at bounding box center [87, 104] width 84 height 39
